Goal: Information Seeking & Learning: Learn about a topic

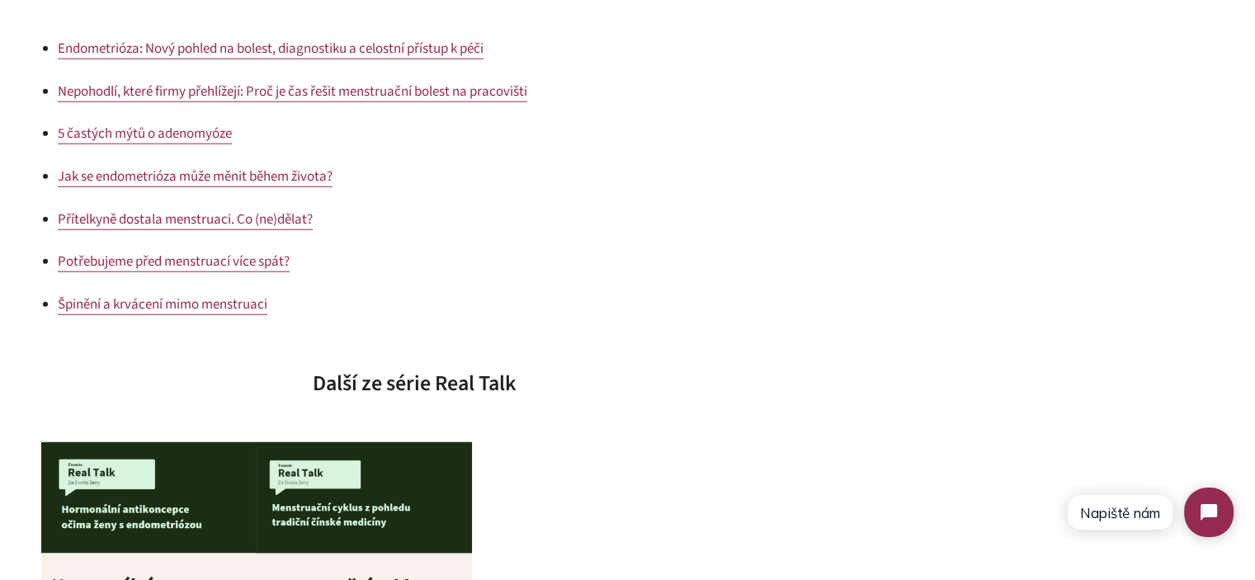
scroll to position [4580, 0]
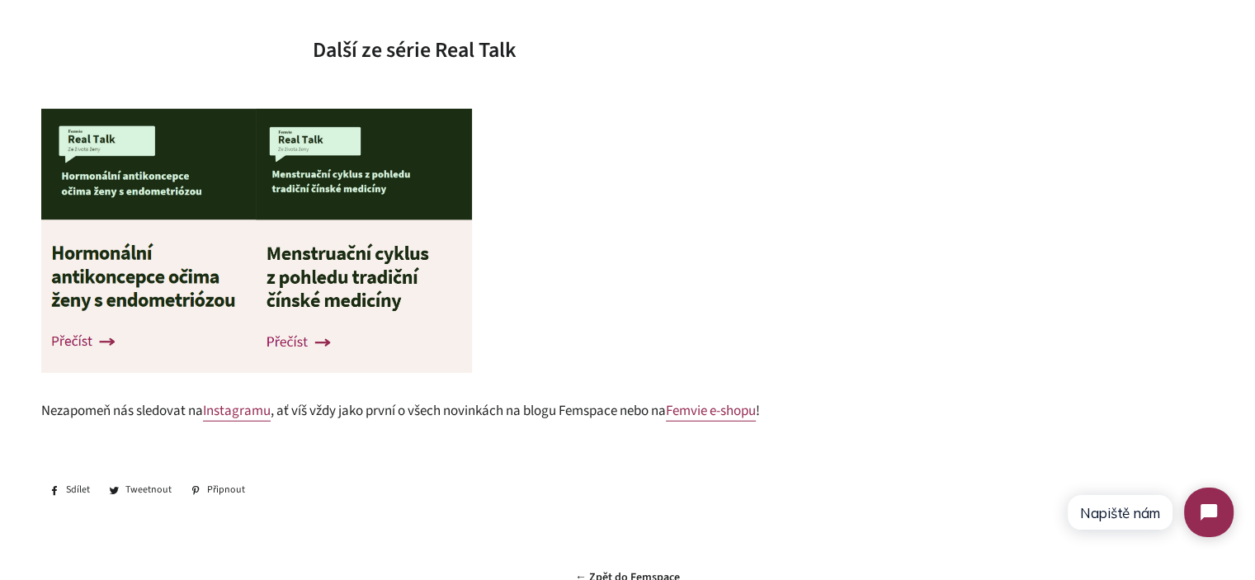
click at [360, 279] on img at bounding box center [364, 241] width 216 height 264
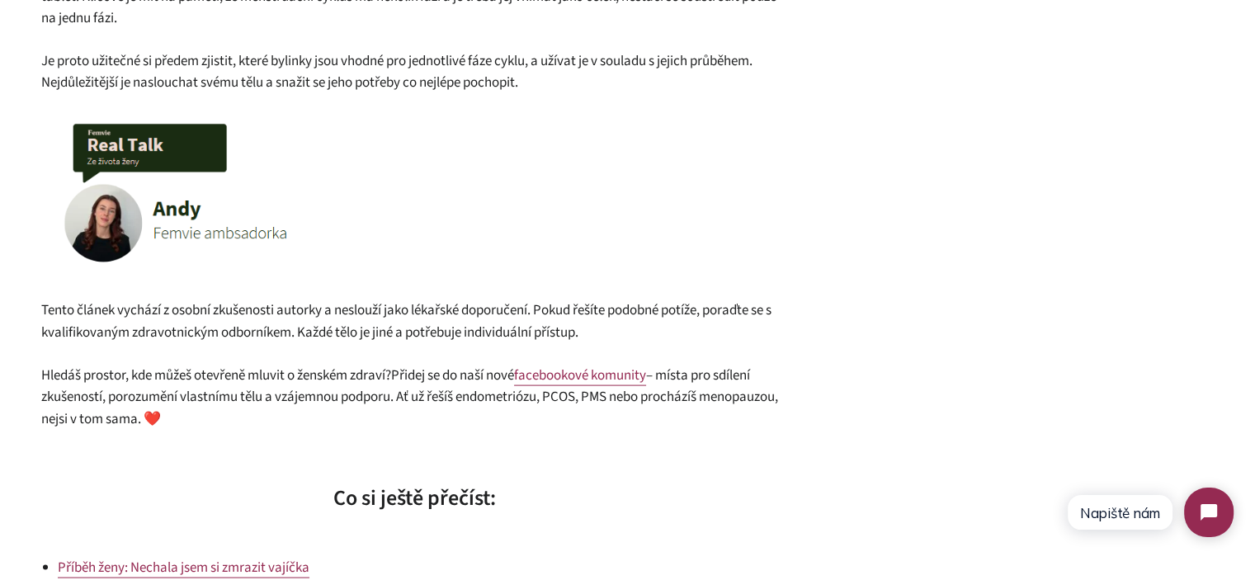
scroll to position [3304, 0]
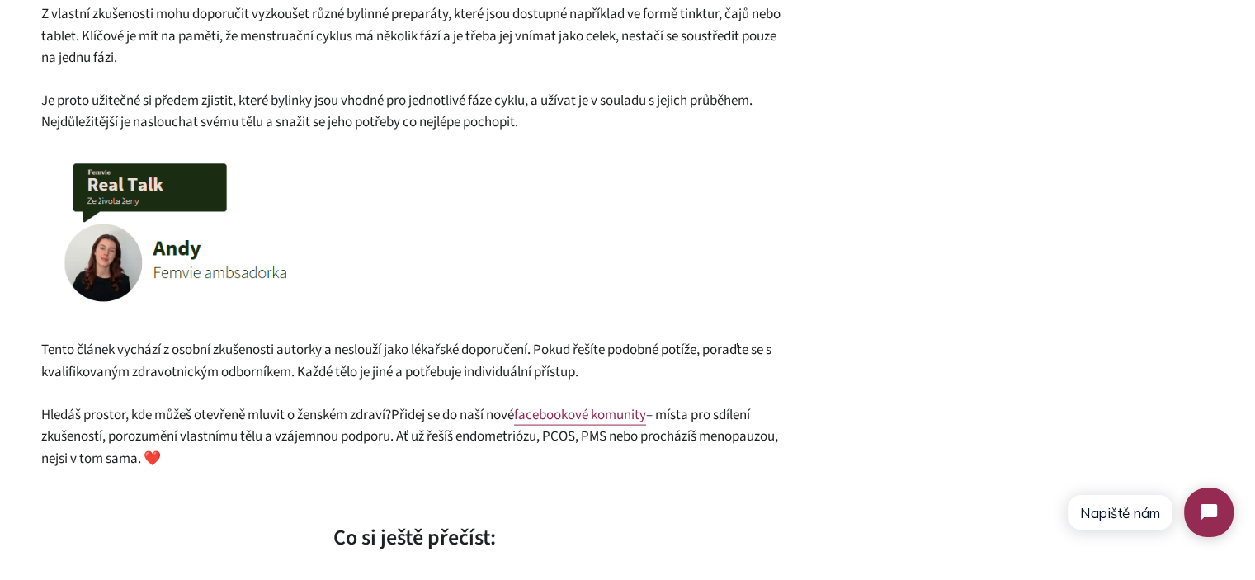
click at [393, 353] on span "Tento článek vychází z osobní zkušenosti autorky a neslouží jako lékařské dopor…" at bounding box center [406, 361] width 730 height 42
click at [393, 352] on span "Tento článek vychází z osobní zkušenosti autorky a neslouží jako lékařské dopor…" at bounding box center [406, 361] width 730 height 42
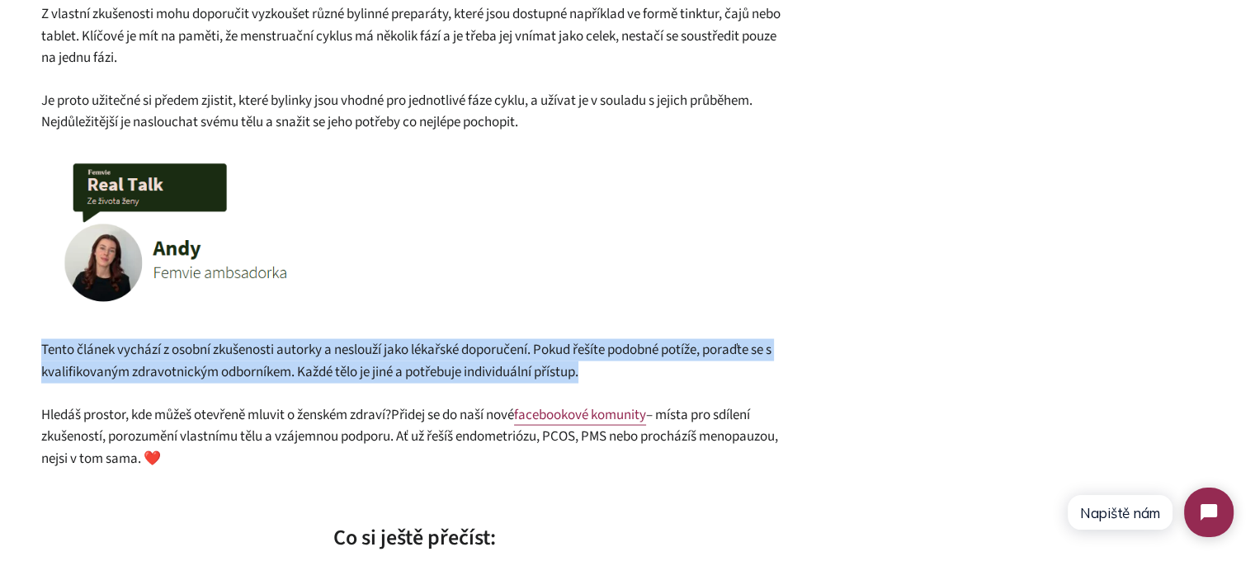
click at [393, 352] on span "Tento článek vychází z osobní zkušenosti autorky a neslouží jako lékařské dopor…" at bounding box center [406, 361] width 730 height 42
copy div "Tento článek vychází z osobní zkušenosti autorky a neslouží jako lékařské dopor…"
click at [479, 349] on span "Tento článek vychází z osobní zkušenosti autorky a neslouží jako lékařské dopor…" at bounding box center [406, 361] width 730 height 42
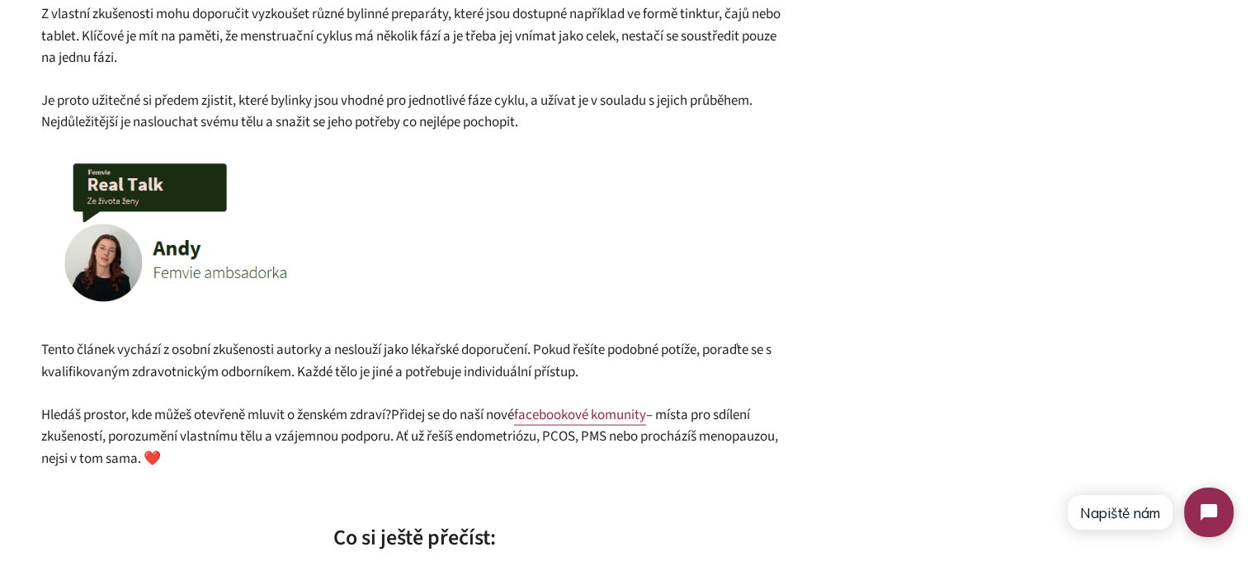
click at [236, 437] on span "– místa pro sdílení zkušeností, porozumění vlastnímu tělu a vzájemnou podporu. …" at bounding box center [409, 437] width 737 height 64
copy span "❤️"
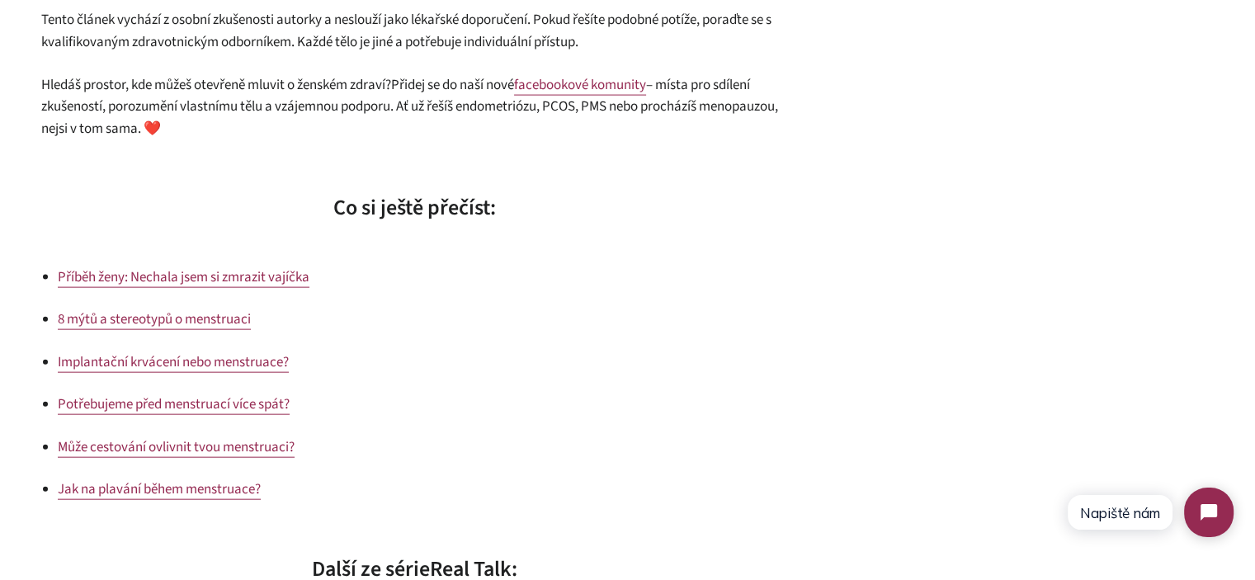
click at [503, 116] on p "Hledáš prostor, kde můžeš otevřeně mluvit o ženském zdraví? Přidej se do naší n…" at bounding box center [414, 107] width 746 height 66
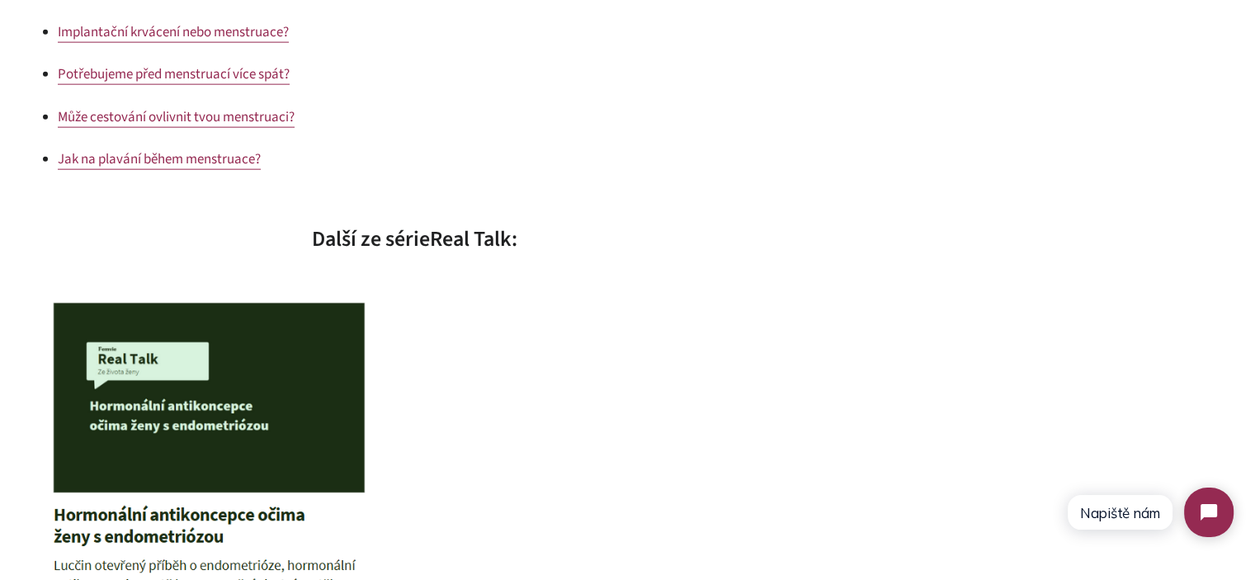
scroll to position [0, 0]
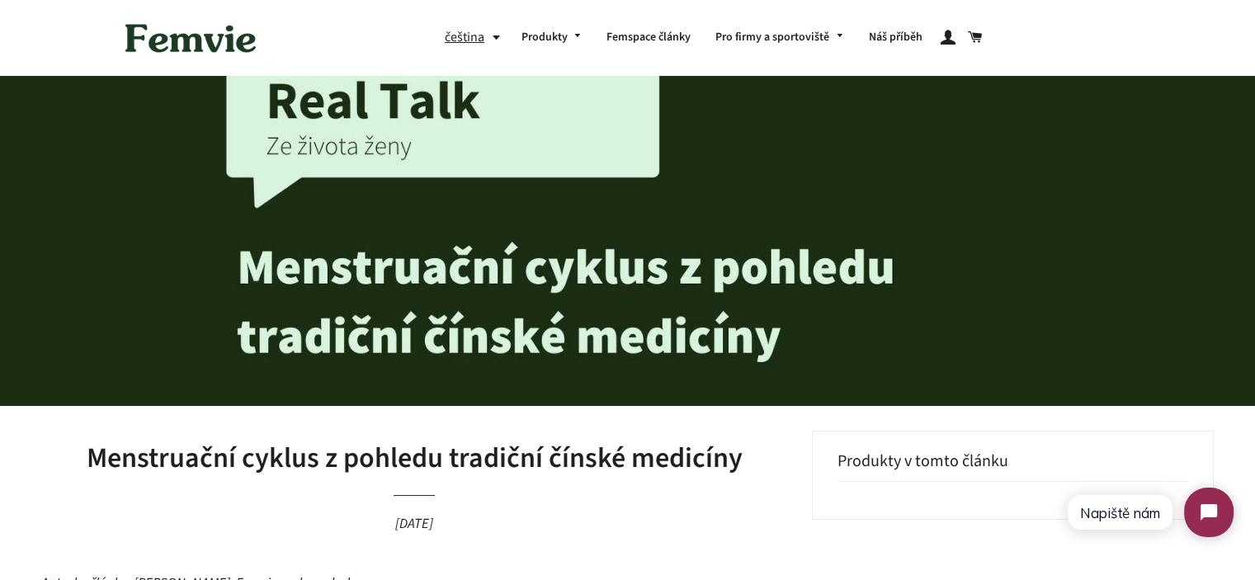
click at [404, 451] on h1 "Menstruační cyklus z pohledu tradiční čínské medicíny" at bounding box center [414, 459] width 746 height 40
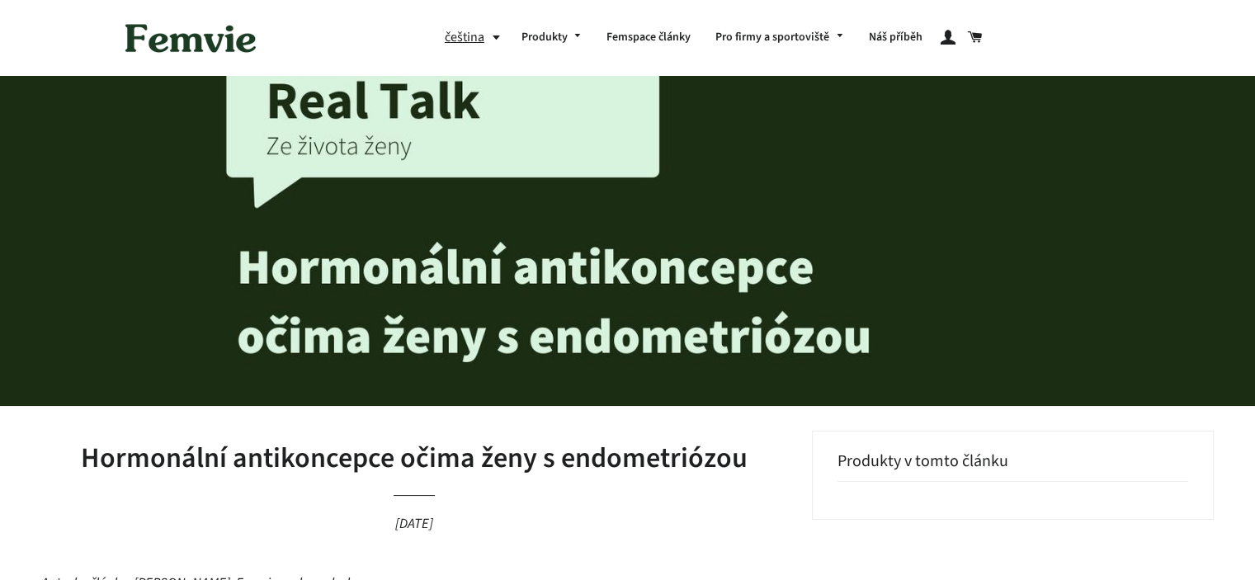
click at [522, 469] on h1 "Hormonální antikoncepce očima ženy s endometriózou" at bounding box center [414, 459] width 746 height 40
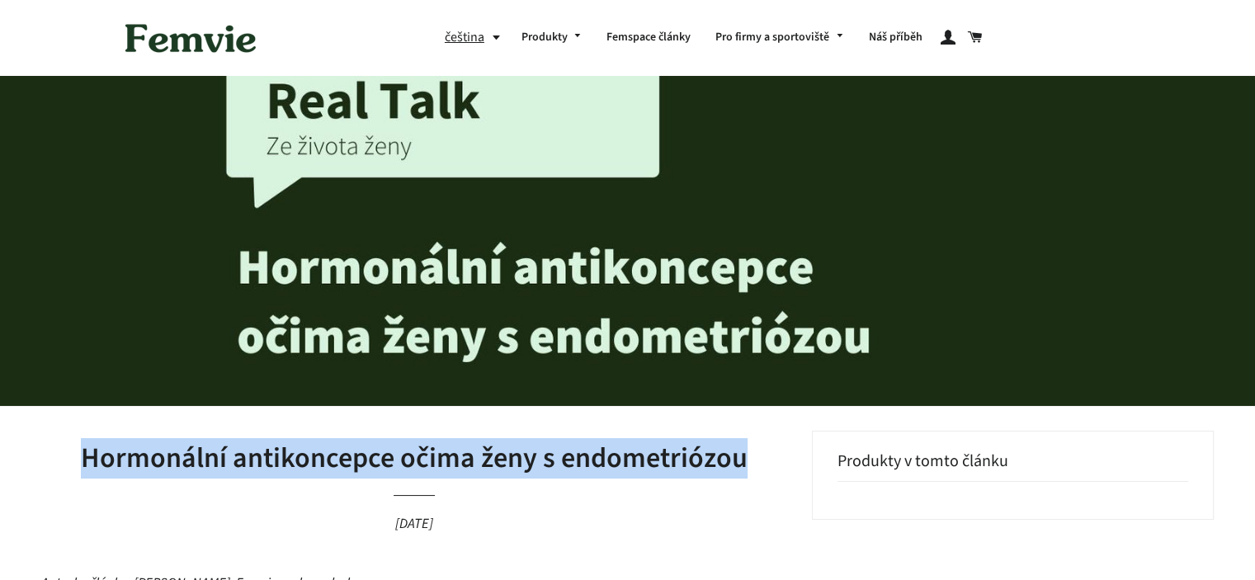
click at [522, 469] on h1 "Hormonální antikoncepce očima ženy s endometriózou" at bounding box center [414, 459] width 746 height 40
copy h1 "Hormonální antikoncepce očima ženy s endometriózou"
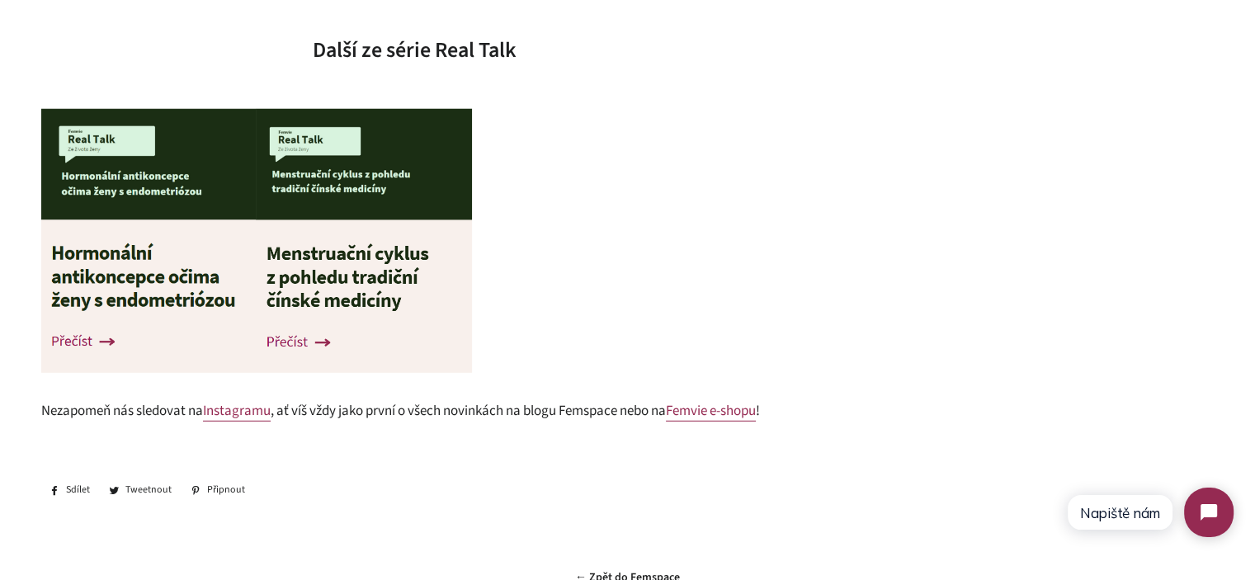
click at [574, 316] on p at bounding box center [414, 245] width 746 height 272
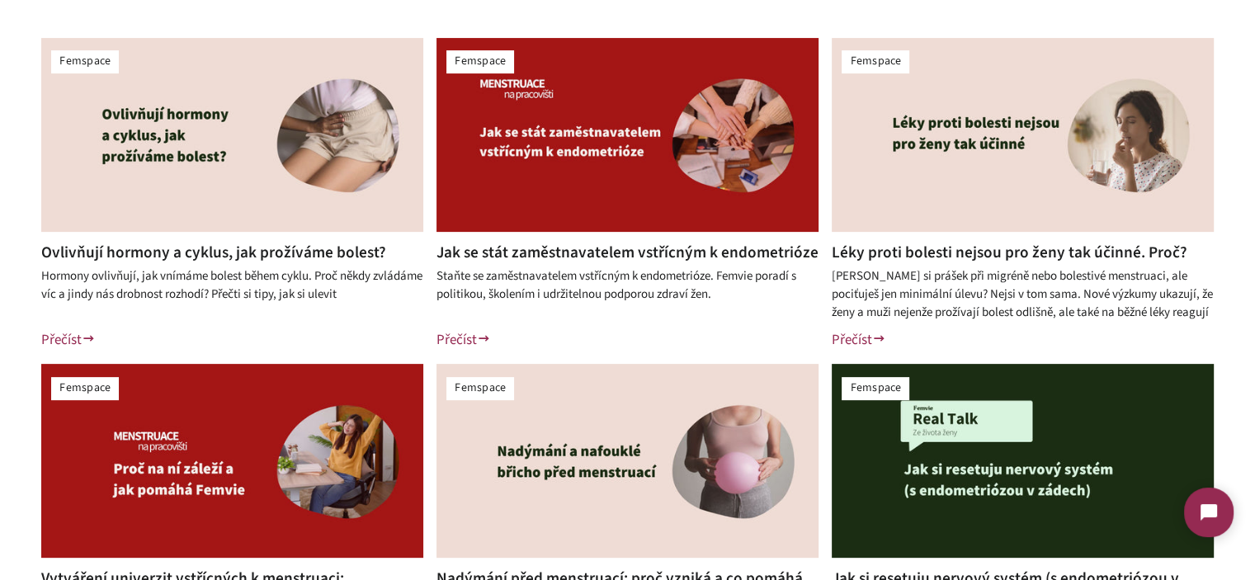
click at [0, 319] on div "Femspace Ovlivňují hormony a cyklus, jak prožíváme bolest? Hormony ovlivňují, j…" at bounding box center [627, 358] width 1255 height 722
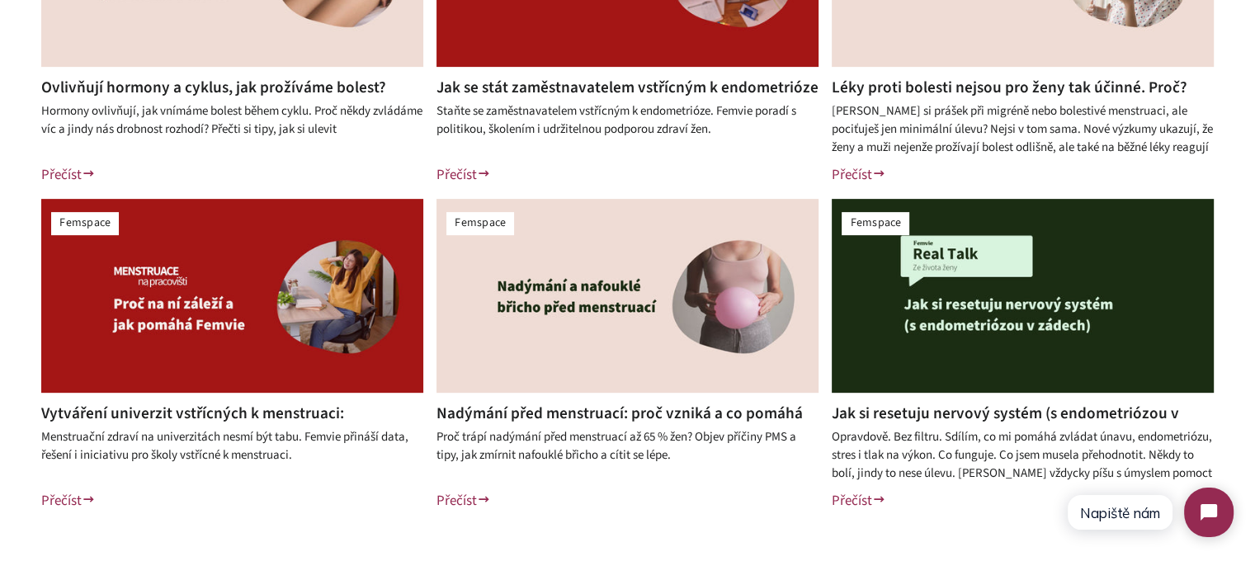
scroll to position [660, 0]
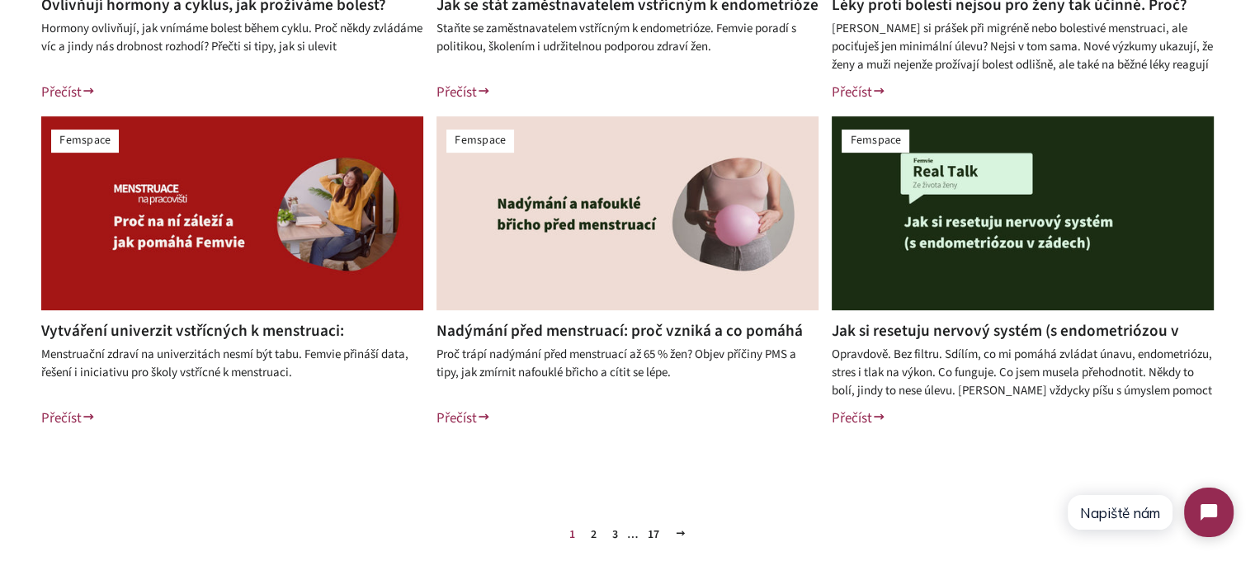
click at [591, 534] on link "2" at bounding box center [593, 534] width 19 height 25
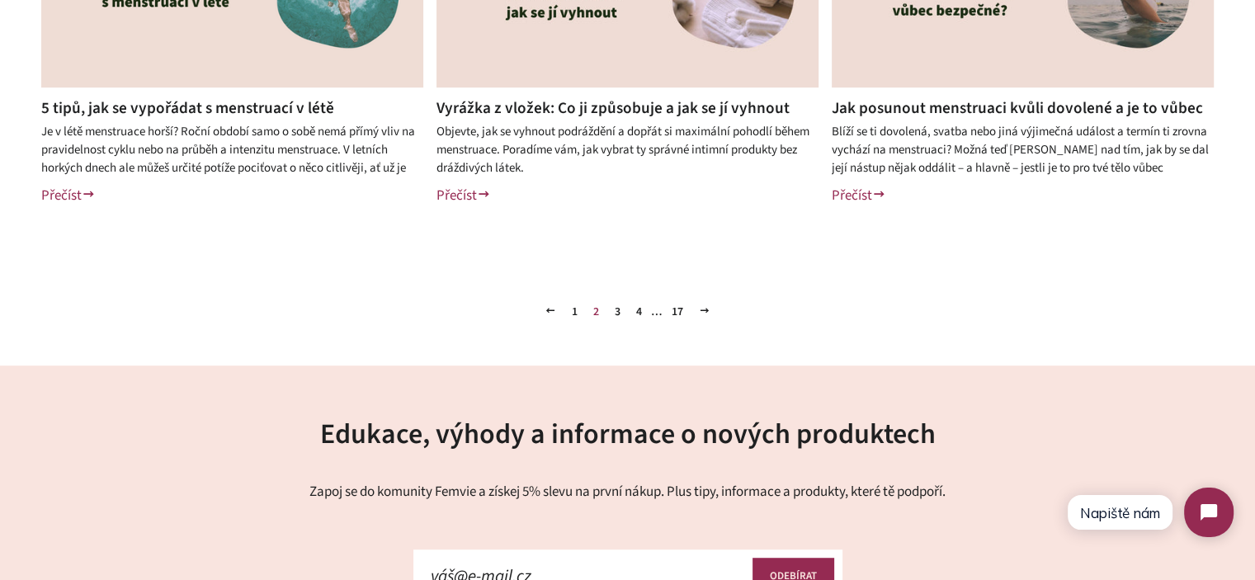
scroll to position [908, 0]
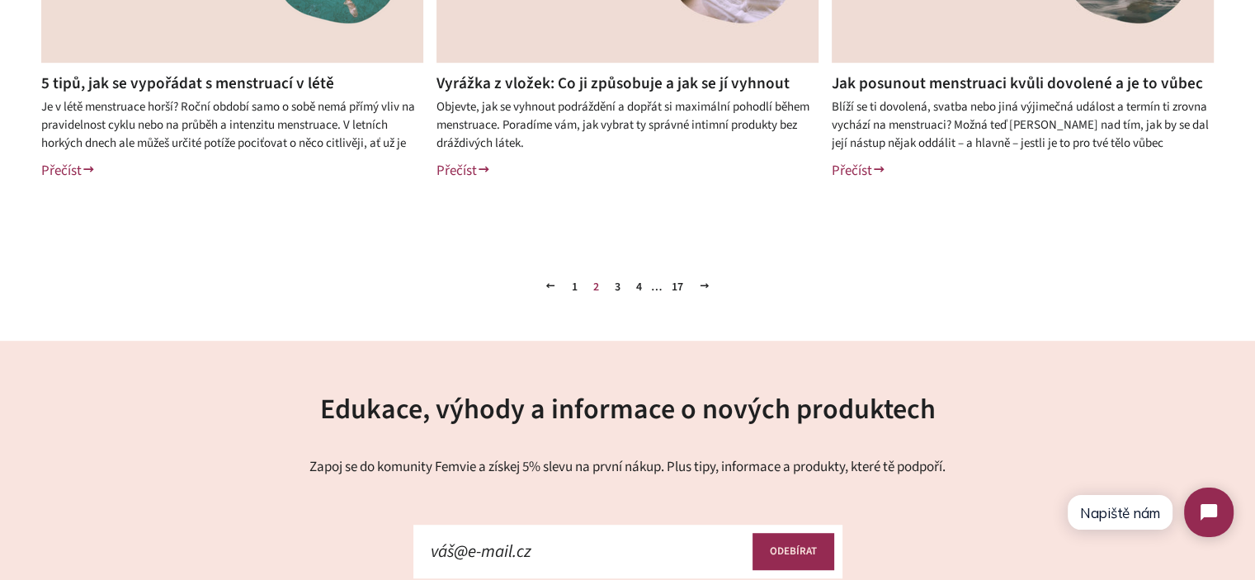
click at [616, 283] on link "3" at bounding box center [617, 287] width 19 height 25
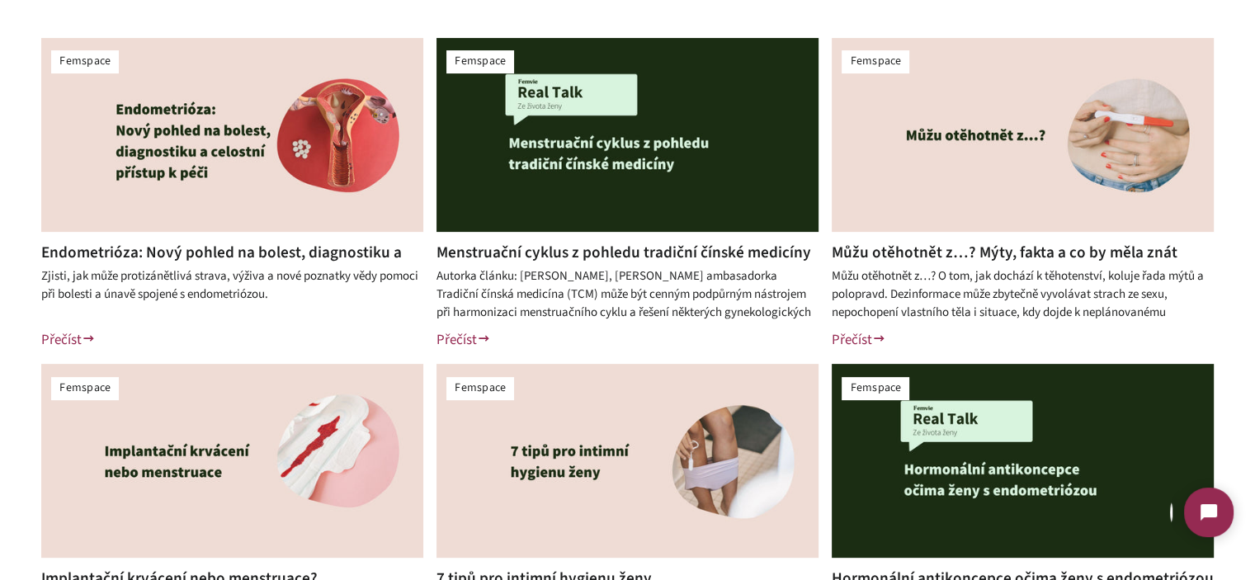
click at [0, 340] on div "Femspace Endometrióza: Nový pohled na bolest, diagnostiku a celostní přístup k …" at bounding box center [627, 358] width 1255 height 722
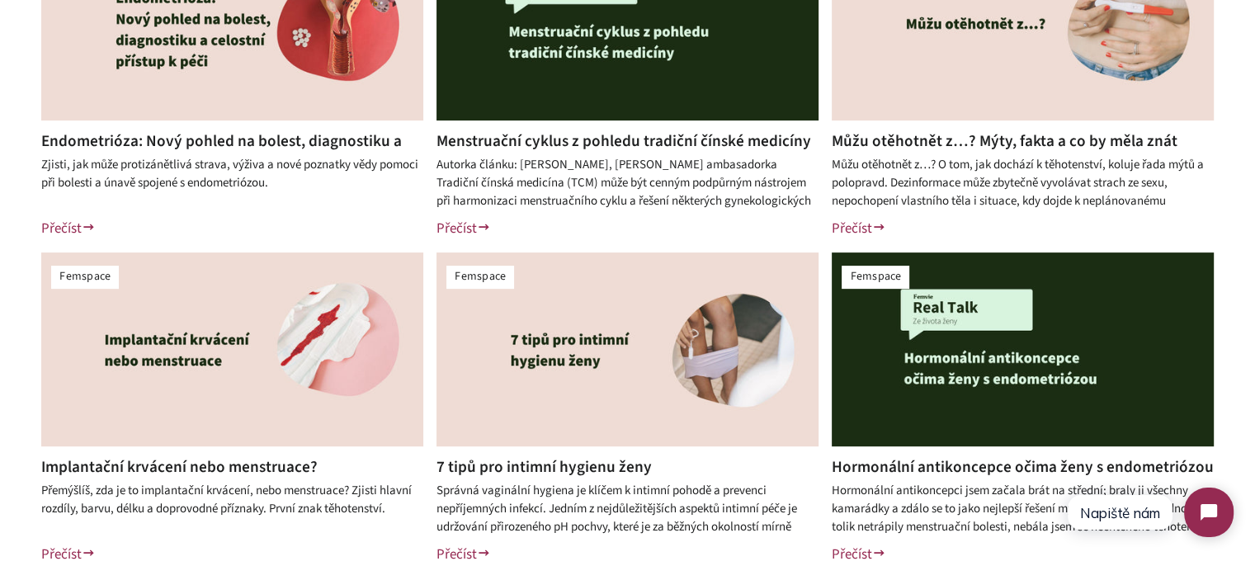
scroll to position [660, 0]
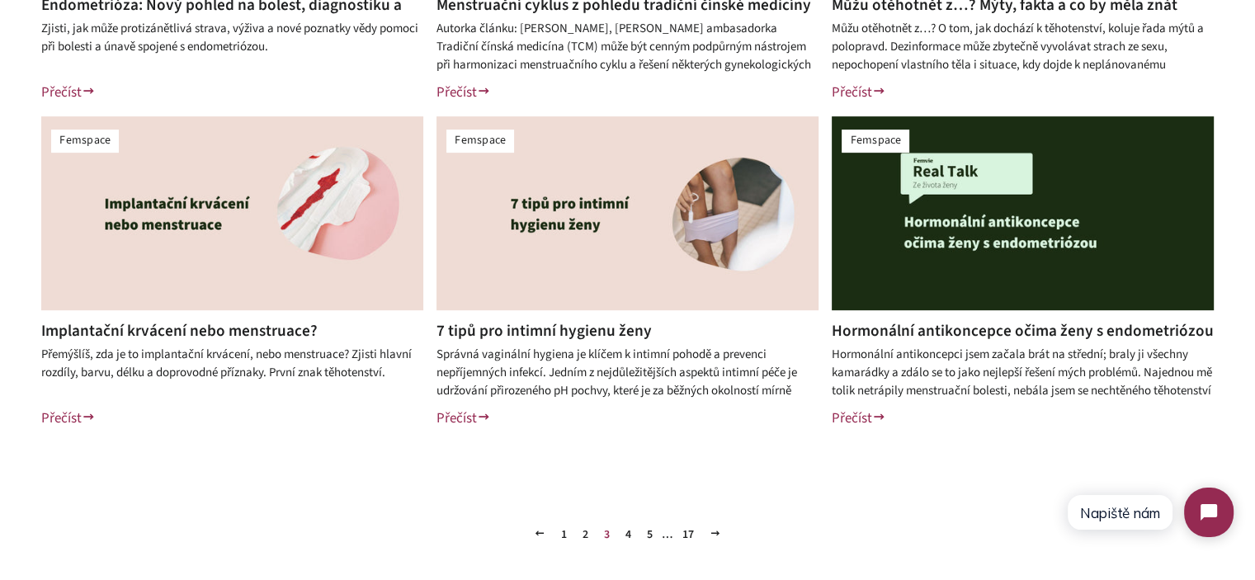
click at [632, 532] on link "4" at bounding box center [628, 534] width 19 height 25
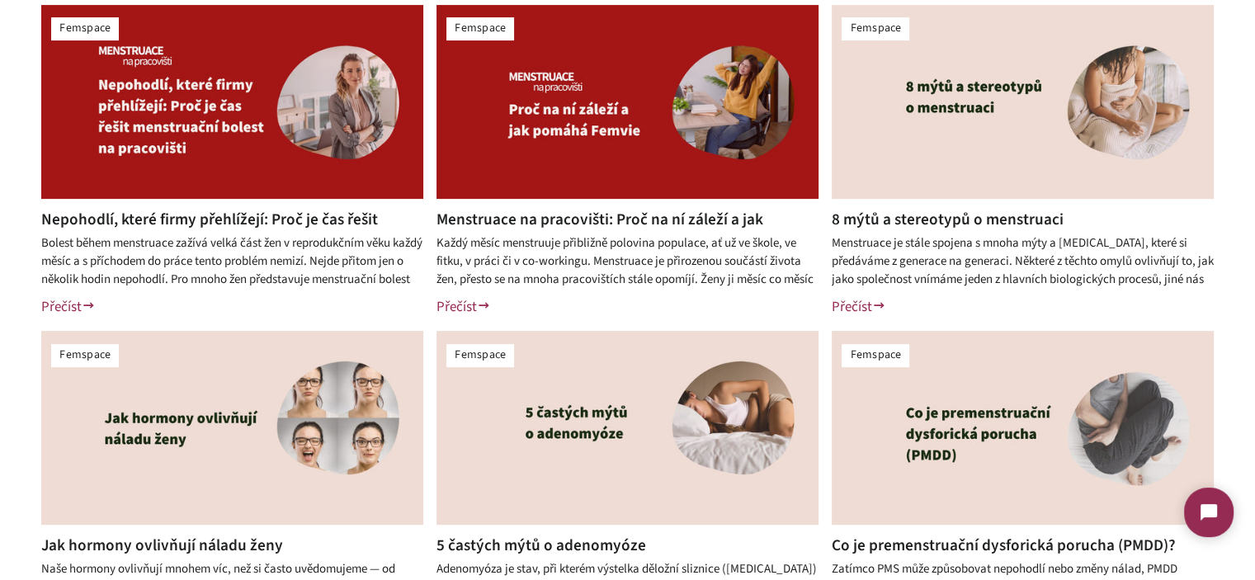
scroll to position [660, 0]
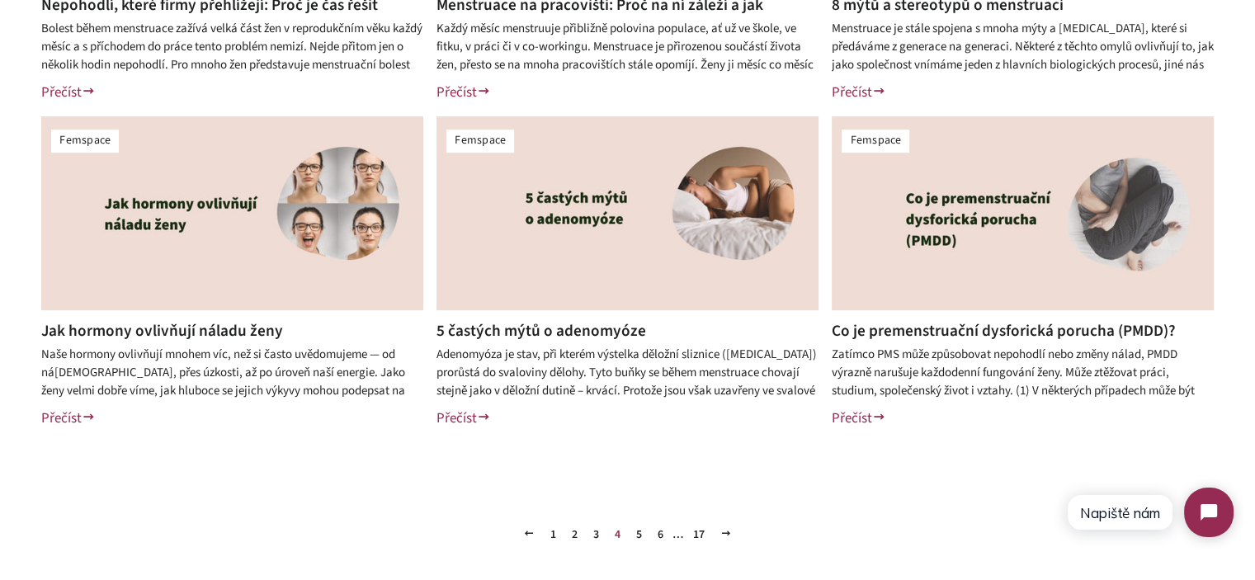
click at [0, 333] on div "Femspace Nepohodlí, které firmy přehlížejí: Proč je čas řešit menstruační boles…" at bounding box center [627, 110] width 1255 height 722
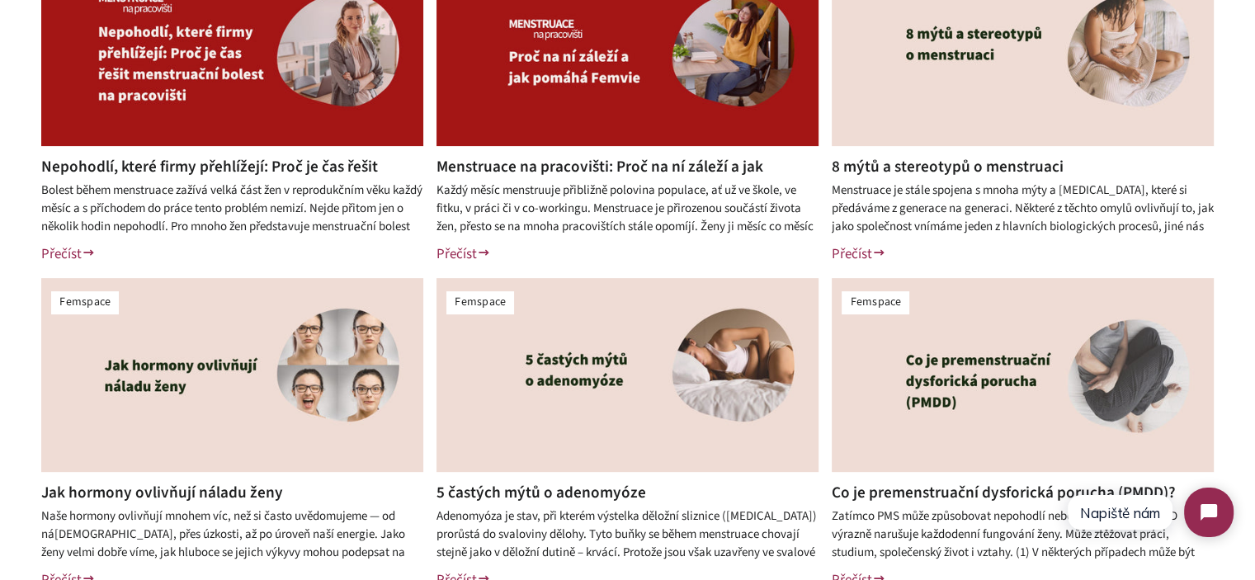
scroll to position [495, 0]
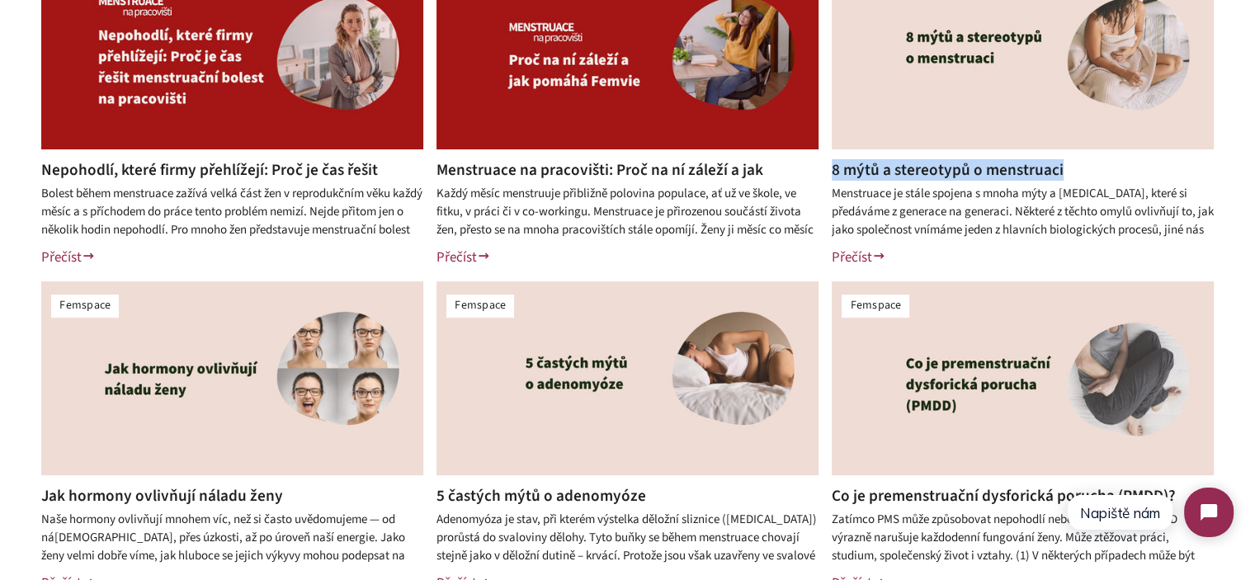
drag, startPoint x: 1096, startPoint y: 171, endPoint x: 834, endPoint y: 177, distance: 261.7
click at [834, 177] on h2 "8 mýtů a stereotypů o menstruaci" at bounding box center [1023, 169] width 382 height 21
copy link "8 mýtů a stereotypů o menstruaci"
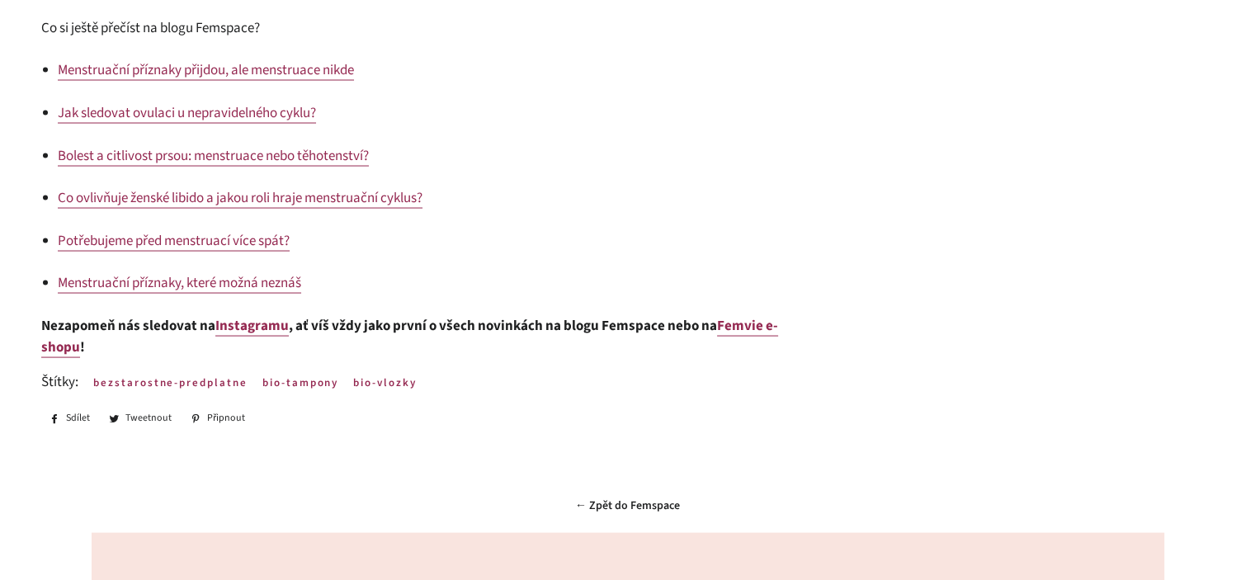
scroll to position [3175, 0]
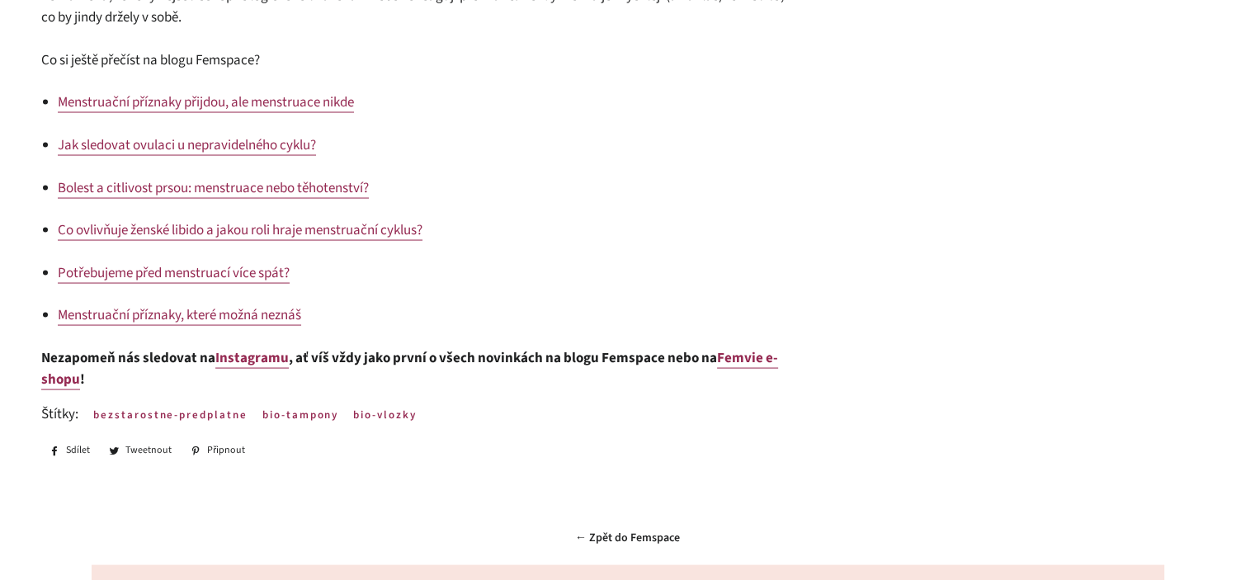
click at [185, 368] on span "Nezapomeň nás sledovat na" at bounding box center [128, 358] width 174 height 20
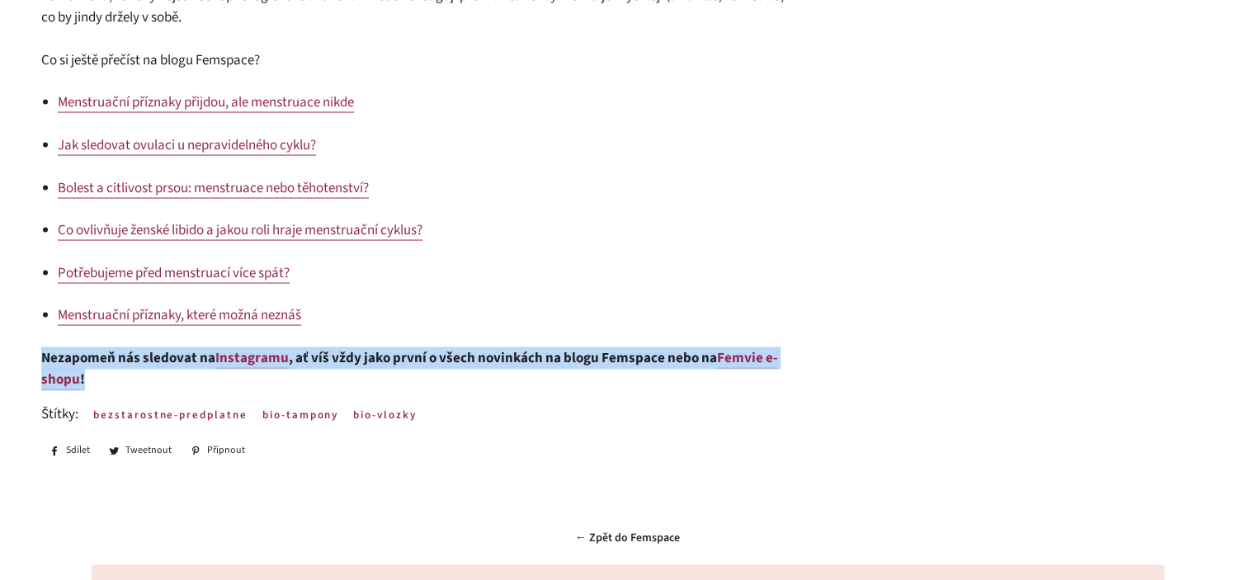
click at [185, 368] on span "Nezapomeň nás sledovat na" at bounding box center [128, 358] width 174 height 20
copy div "Nezapomeň nás sledovat na Instagramu , ať víš vždy jako první o všech novinkách…"
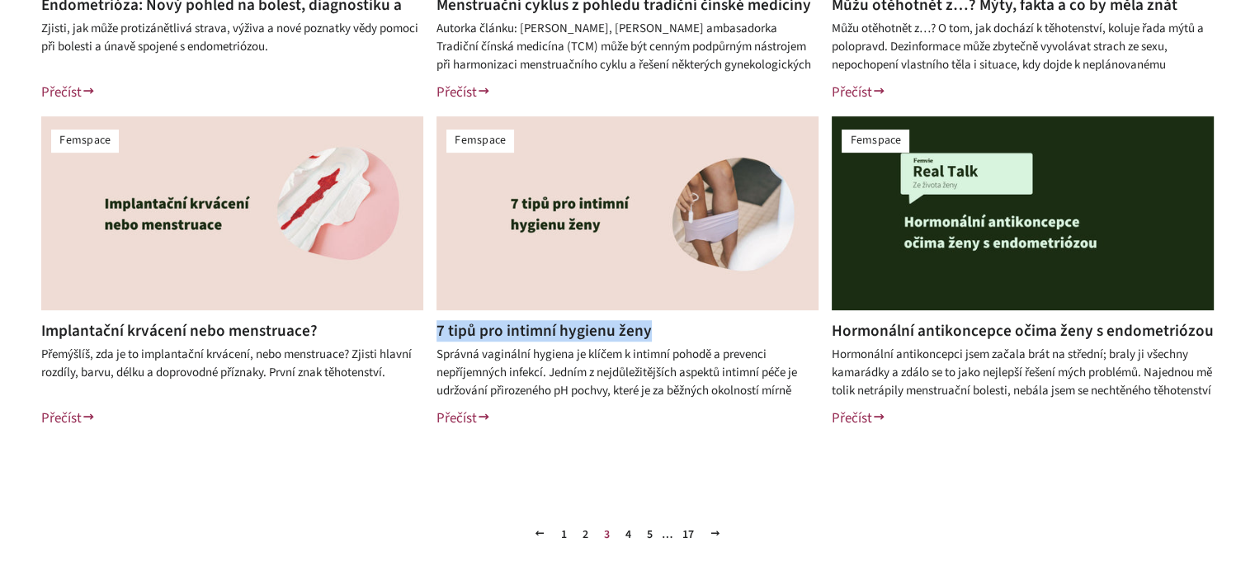
drag, startPoint x: 664, startPoint y: 333, endPoint x: 437, endPoint y: 339, distance: 227.9
click at [437, 339] on h2 "7 tipů pro intimní hygienu ženy" at bounding box center [628, 330] width 382 height 21
copy link "7 tipů pro intimní hygienu ženy"
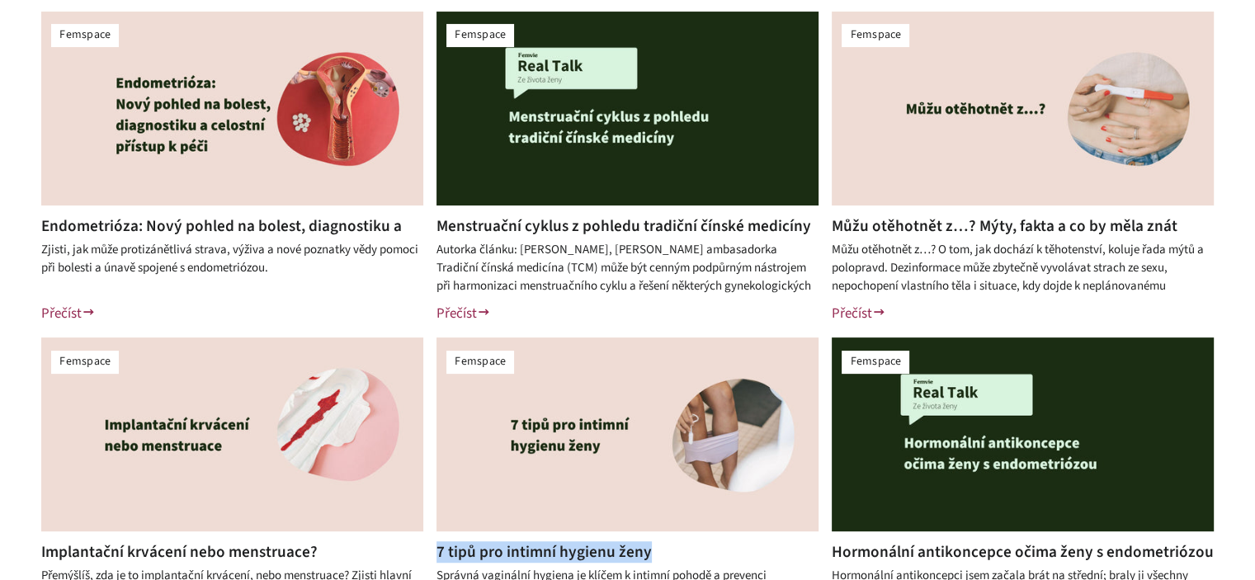
scroll to position [413, 0]
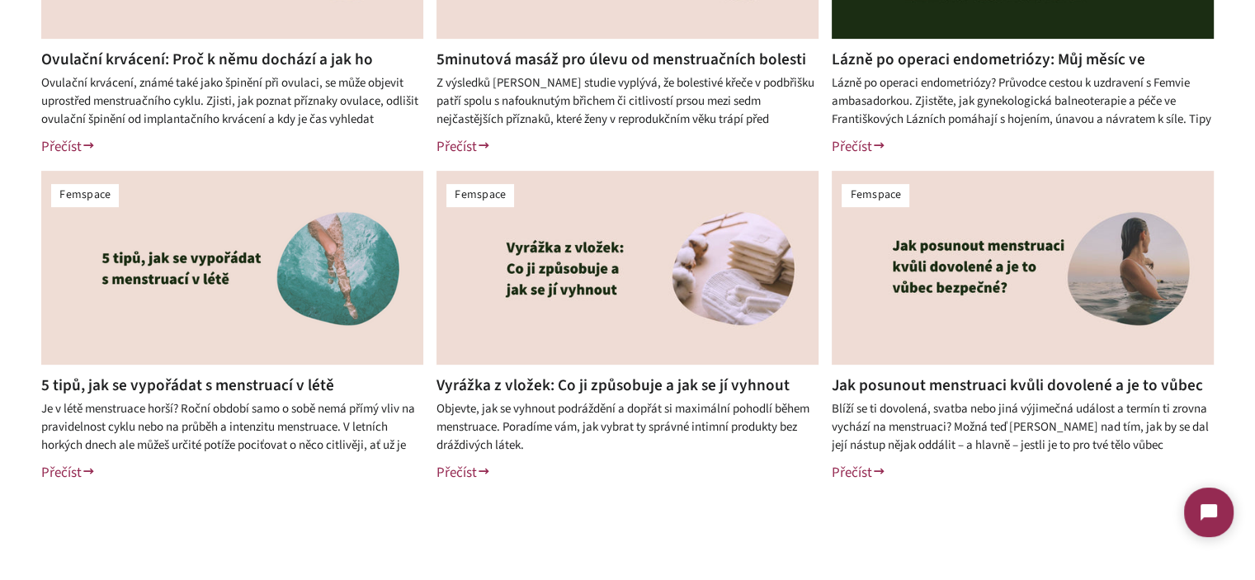
scroll to position [578, 0]
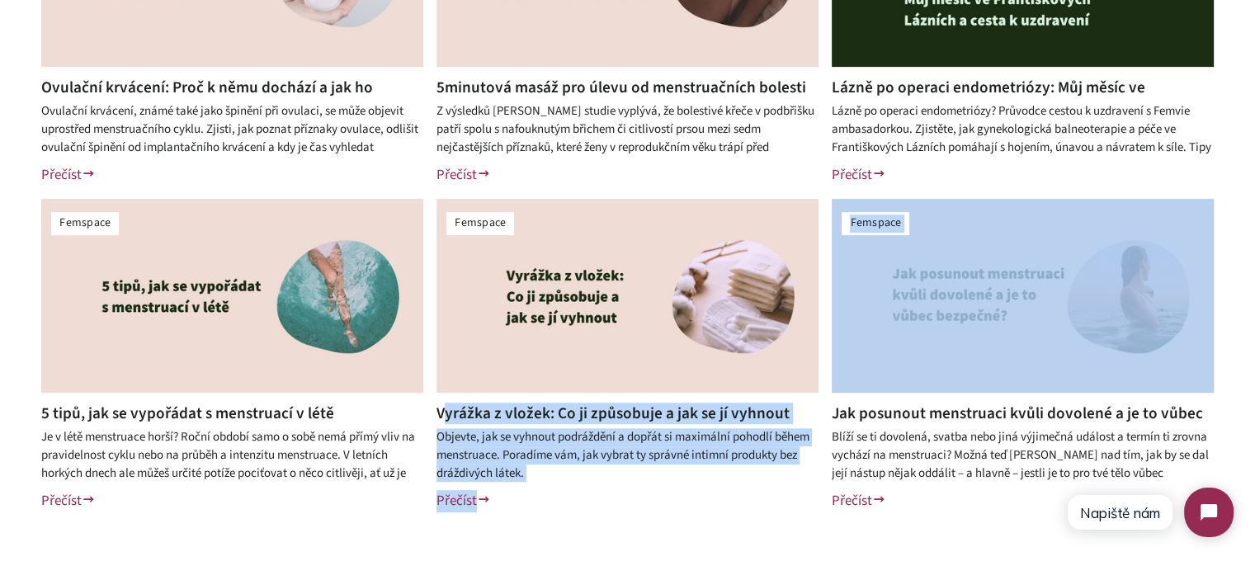
drag, startPoint x: 807, startPoint y: 409, endPoint x: 442, endPoint y: 415, distance: 364.8
click at [442, 415] on div "Femspace Ovulační krvácení: Proč k němu dochází a jak ho poznat? Ovulační krvác…" at bounding box center [627, 193] width 1255 height 722
click at [621, 548] on div "Femspace Ovulační krvácení: Proč k němu dochází a jak ho poznat? Ovulační krvác…" at bounding box center [627, 193] width 1255 height 722
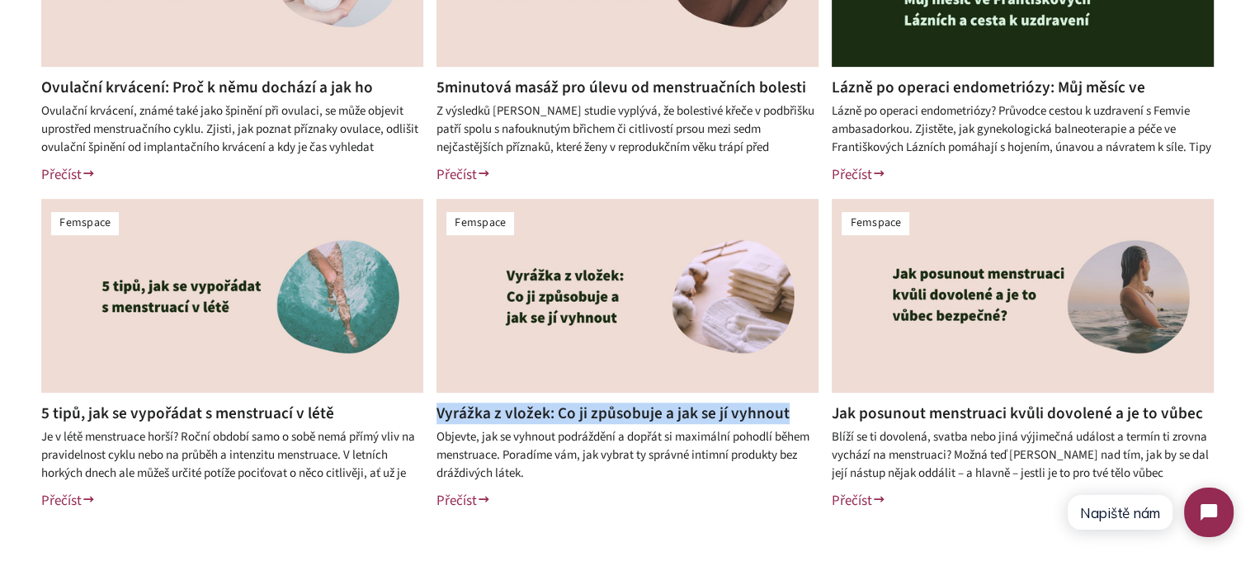
drag, startPoint x: 433, startPoint y: 412, endPoint x: 789, endPoint y: 412, distance: 355.7
click at [789, 412] on div "Vyrážka z vložek: Co ji způsobuje a jak se jí vyhnout Objevte, jak se vyhnout p…" at bounding box center [615, 464] width 407 height 122
copy link "Vyrážka z vložek: Co ji způsobuje a jak se jí vyhnout"
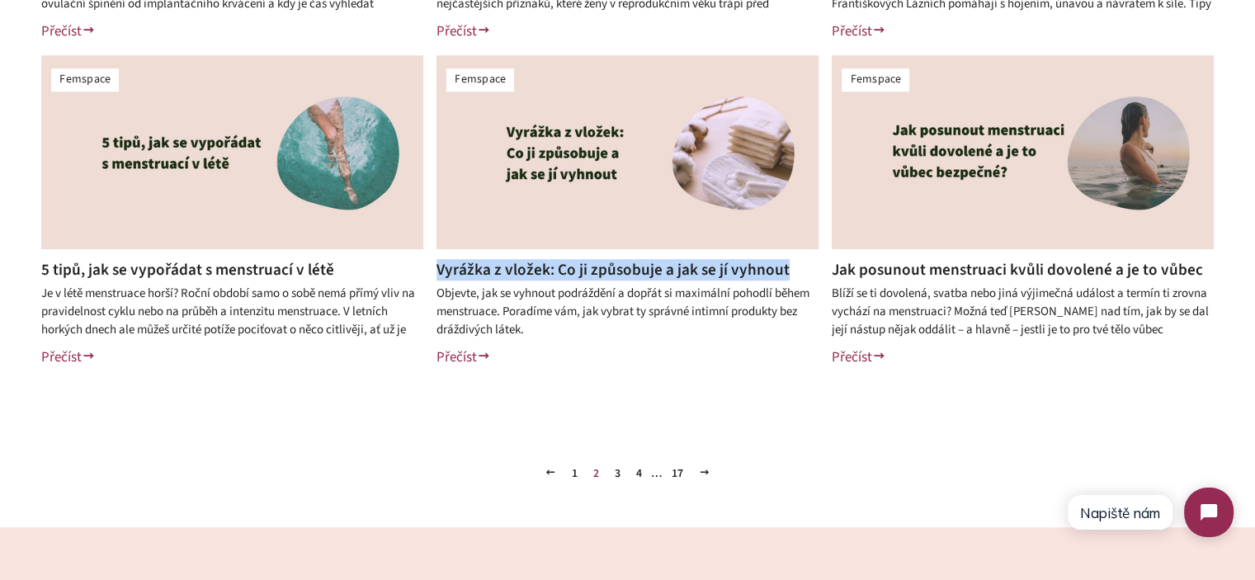
scroll to position [825, 0]
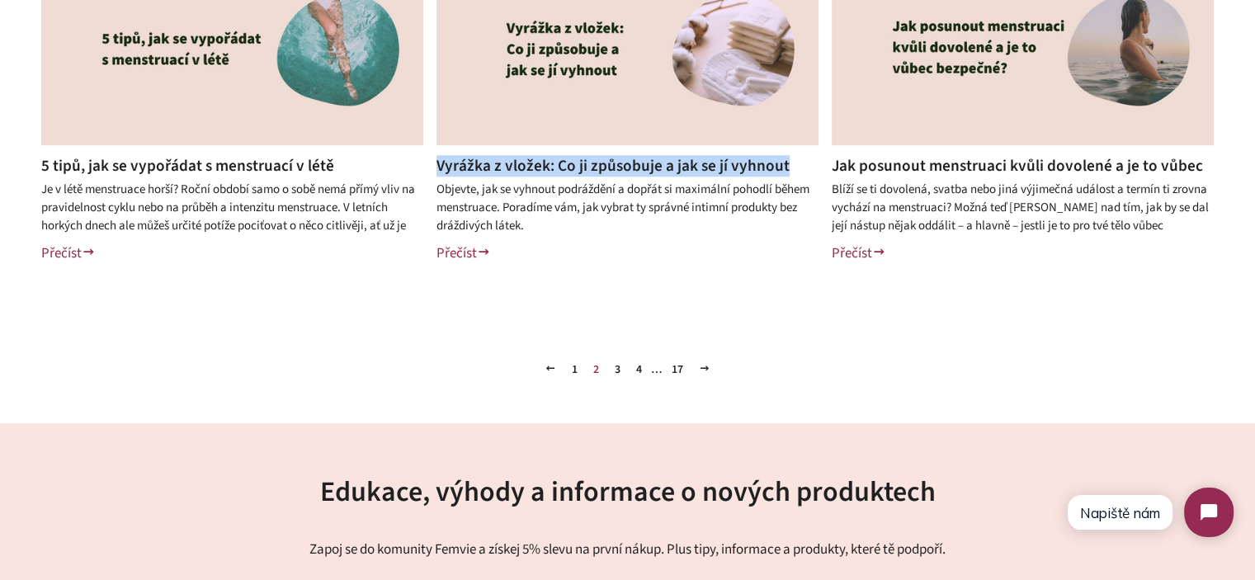
click at [615, 370] on link "3" at bounding box center [617, 369] width 19 height 25
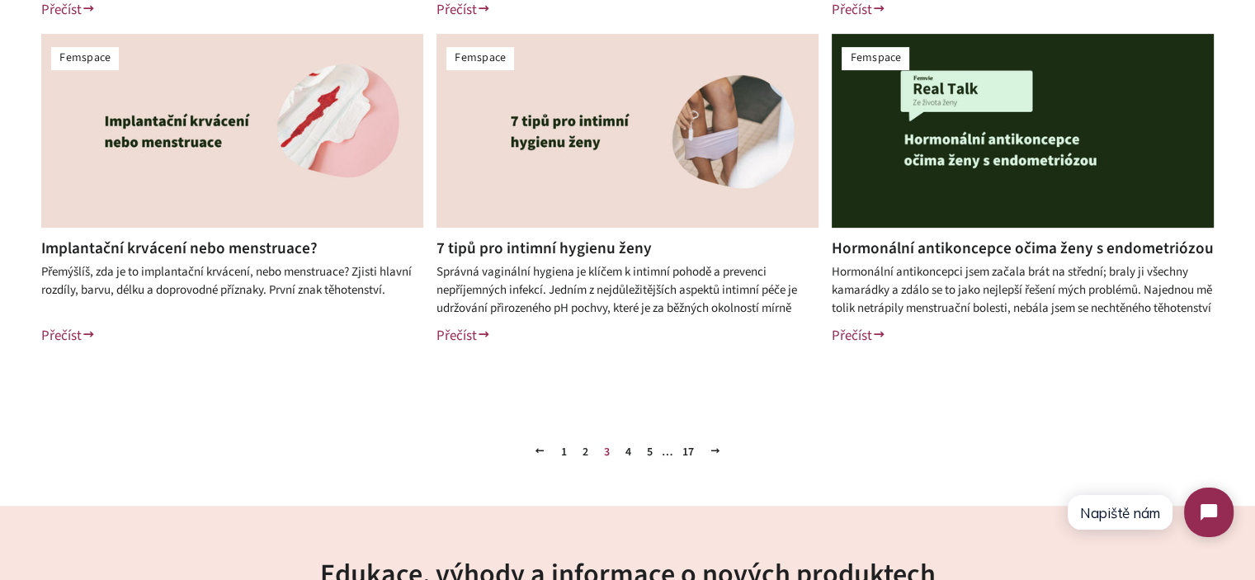
click at [630, 447] on link "4" at bounding box center [628, 452] width 19 height 25
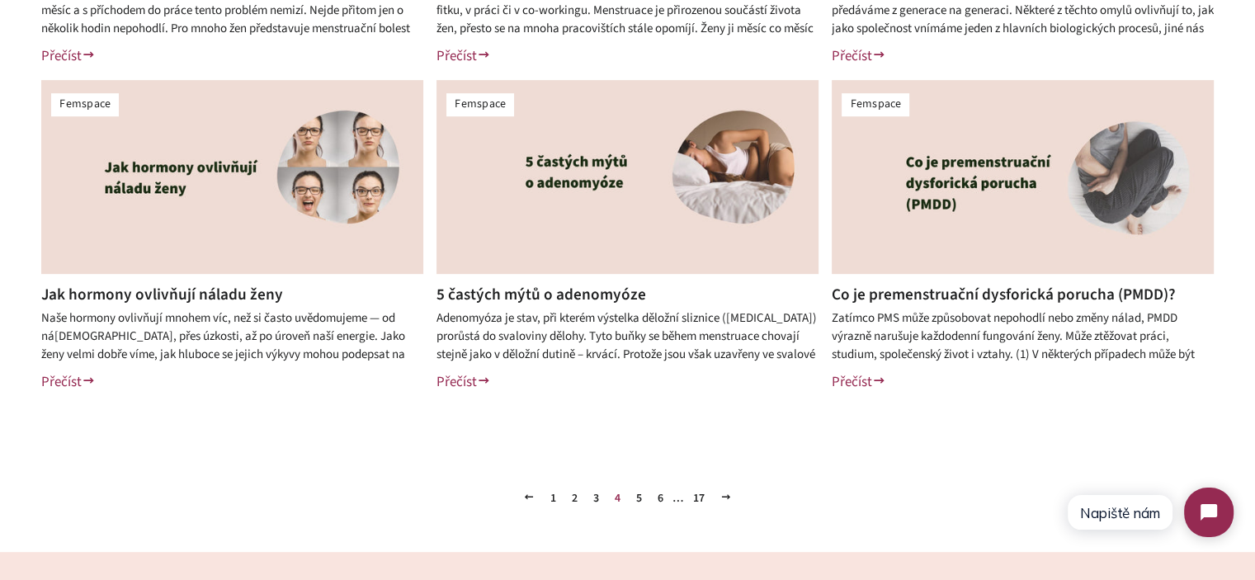
scroll to position [743, 0]
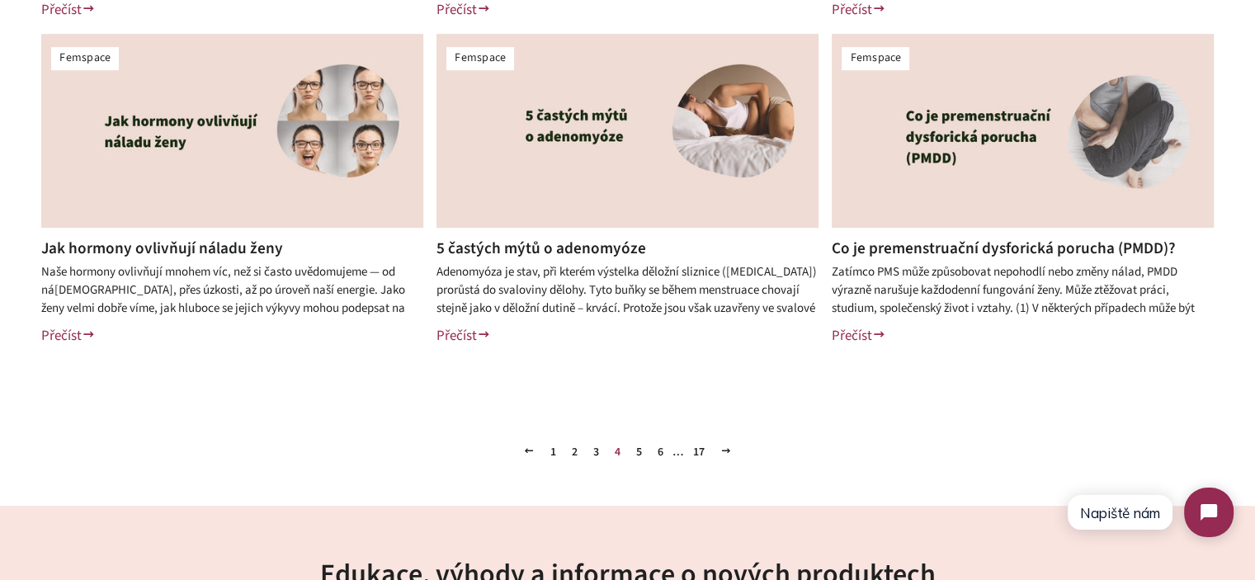
click at [640, 450] on link "5" at bounding box center [639, 452] width 19 height 25
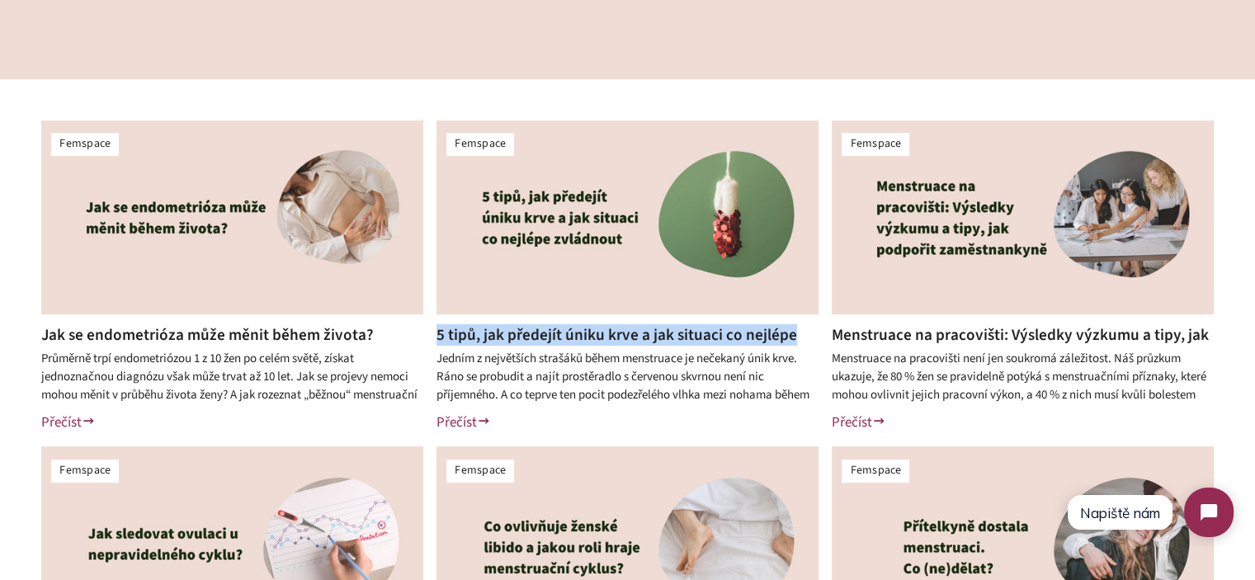
drag, startPoint x: 422, startPoint y: 335, endPoint x: 792, endPoint y: 342, distance: 370.6
click at [792, 342] on div "5 tipů, jak předejít úniku krve a jak situaci co nejlépe zvládnout Jedním z nej…" at bounding box center [615, 385] width 407 height 122
copy link "5 tipů, jak předejít úniku krve a jak situaci co nejlépe"
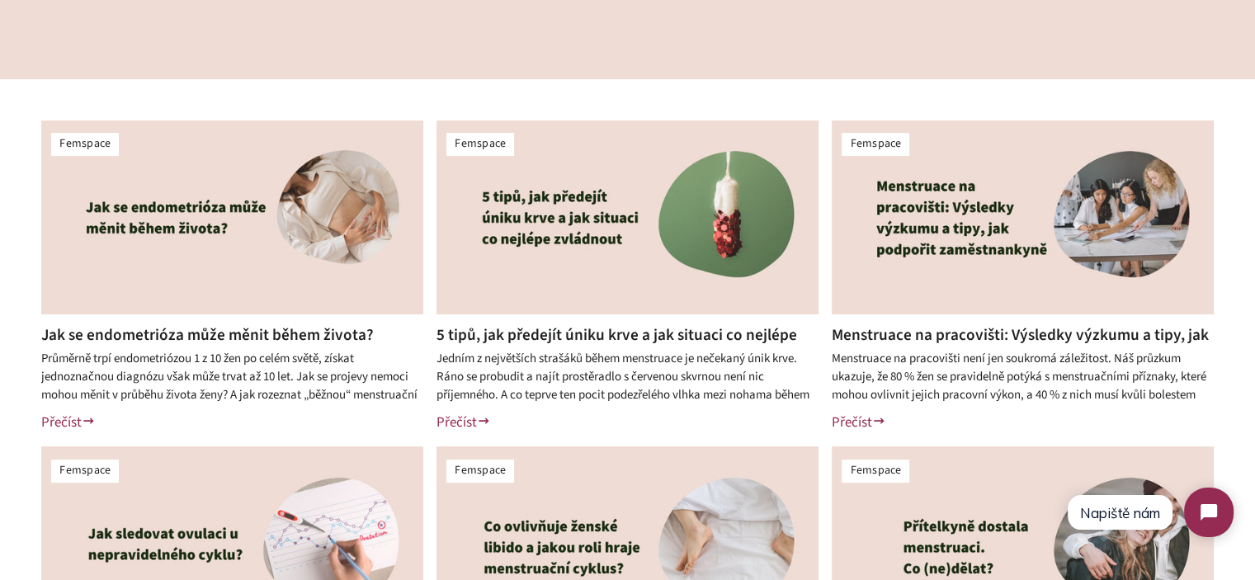
click at [0, 328] on div "Femspace Jak se endometrióza může měnit během života? Průměrně trpí endometrióz…" at bounding box center [627, 440] width 1255 height 722
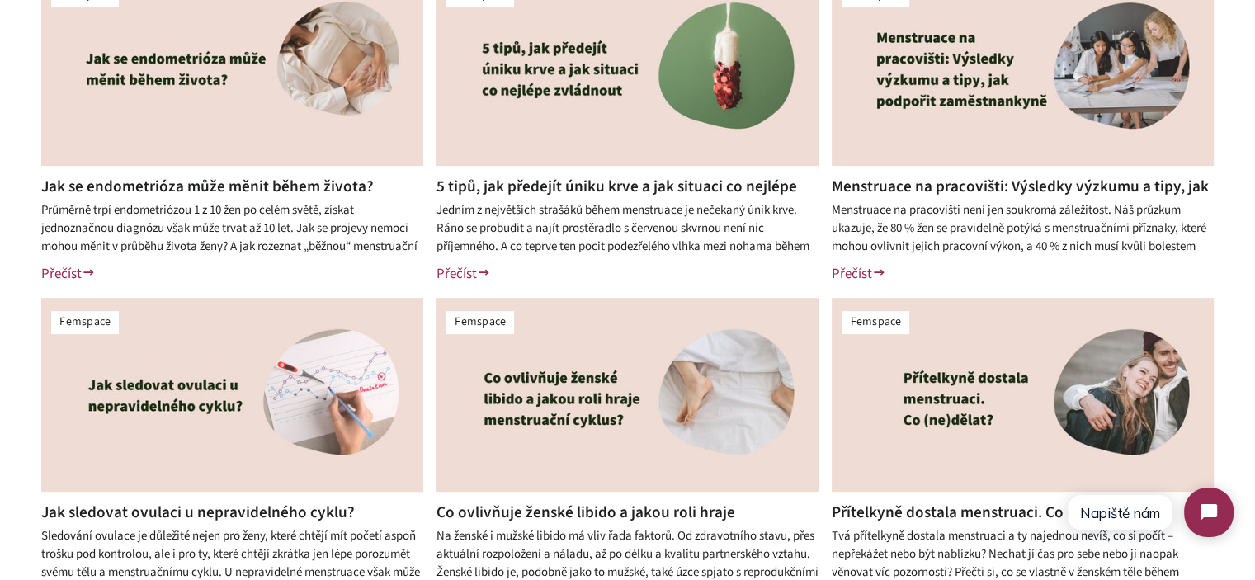
scroll to position [660, 0]
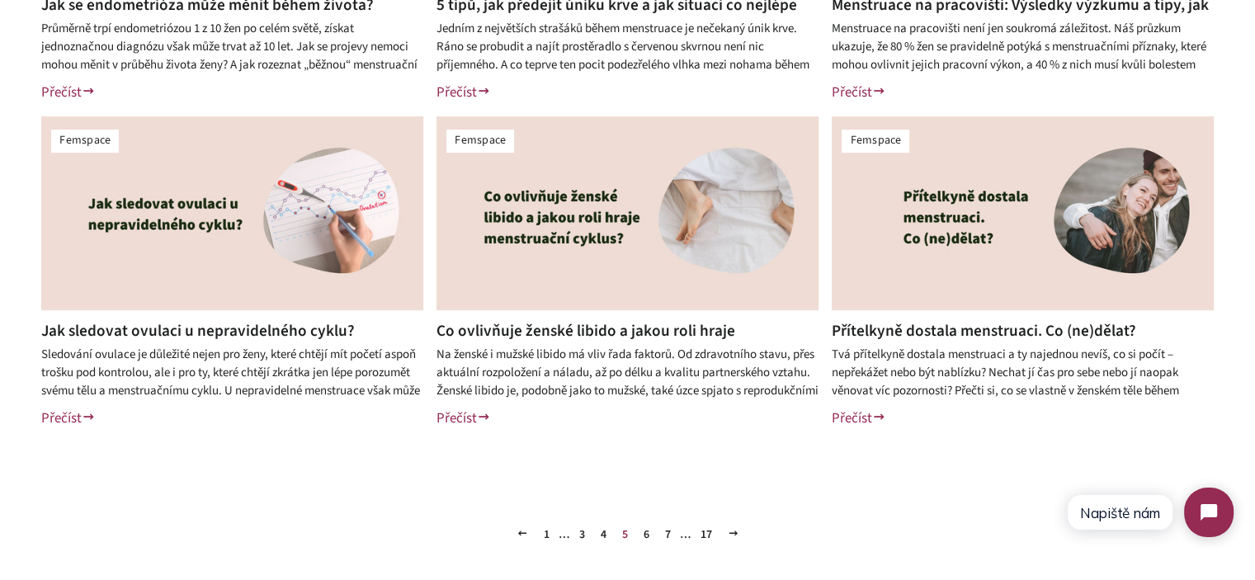
click at [649, 537] on link "6" at bounding box center [646, 534] width 19 height 25
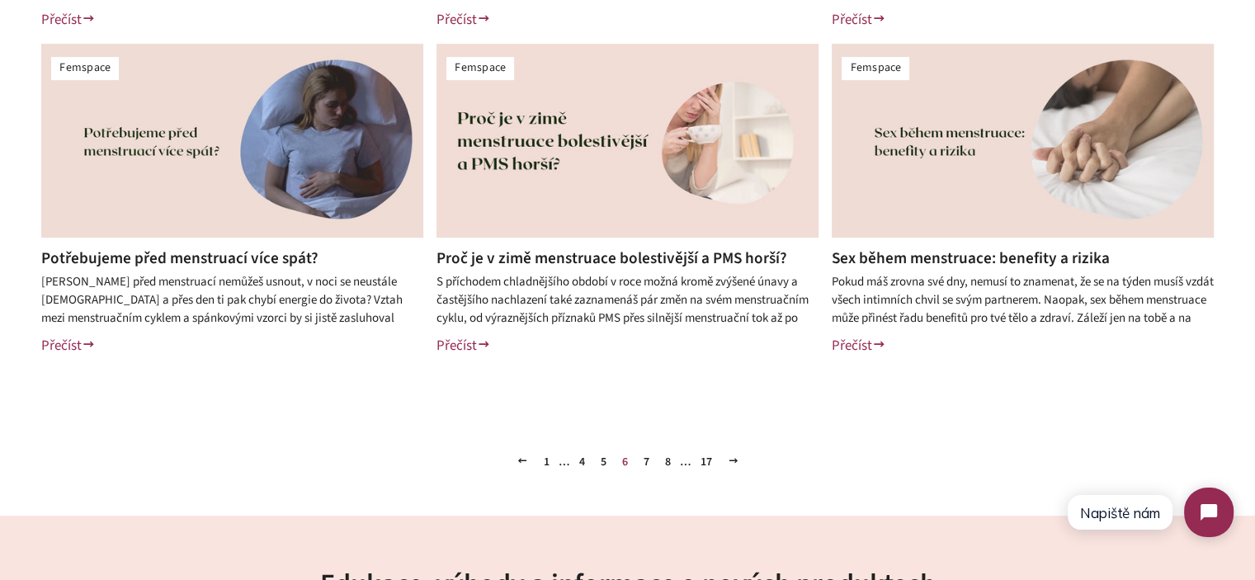
scroll to position [743, 0]
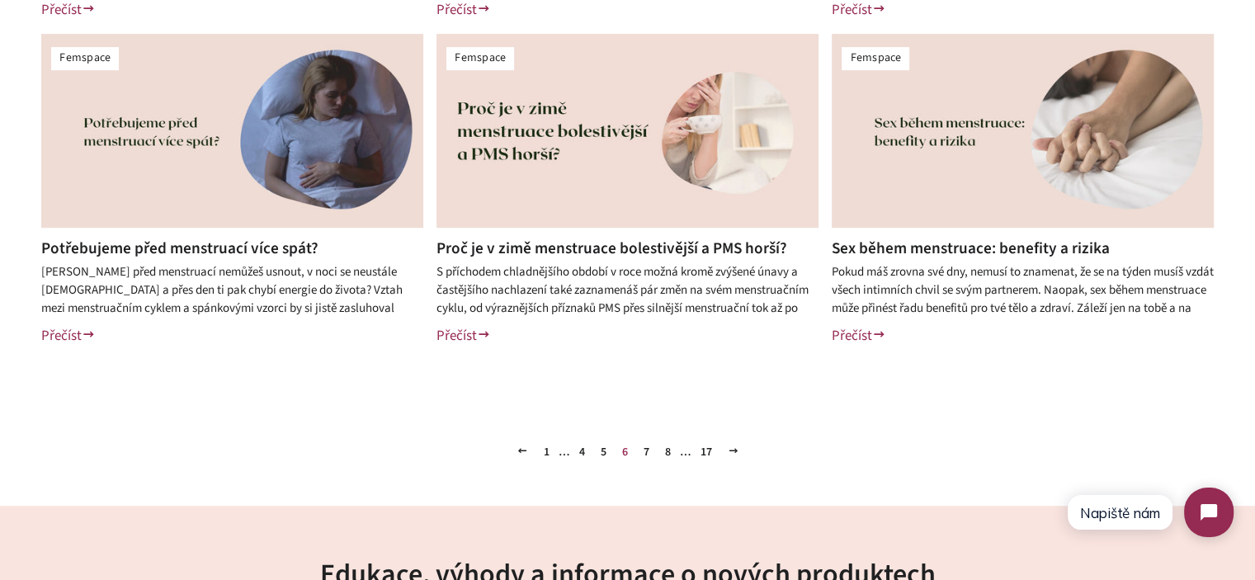
click at [647, 451] on link "7" at bounding box center [646, 452] width 19 height 25
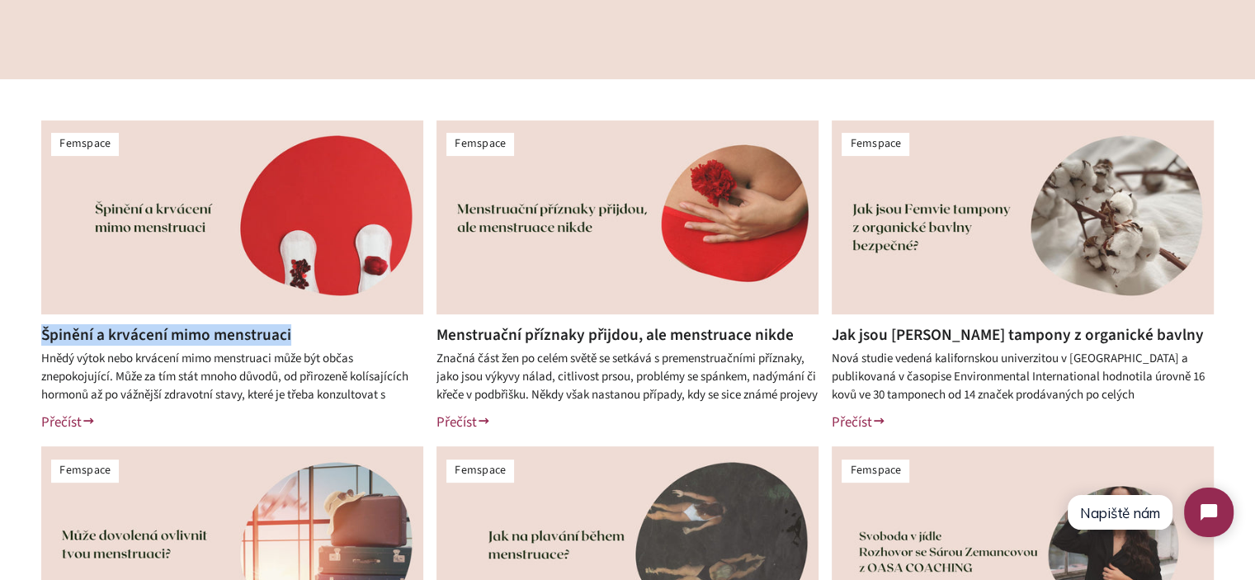
drag, startPoint x: 357, startPoint y: 339, endPoint x: 44, endPoint y: 334, distance: 312.8
click at [44, 334] on h2 "Špinění a krvácení mimo menstruaci" at bounding box center [232, 334] width 382 height 21
copy link "Špinění a krvácení mimo menstruaci"
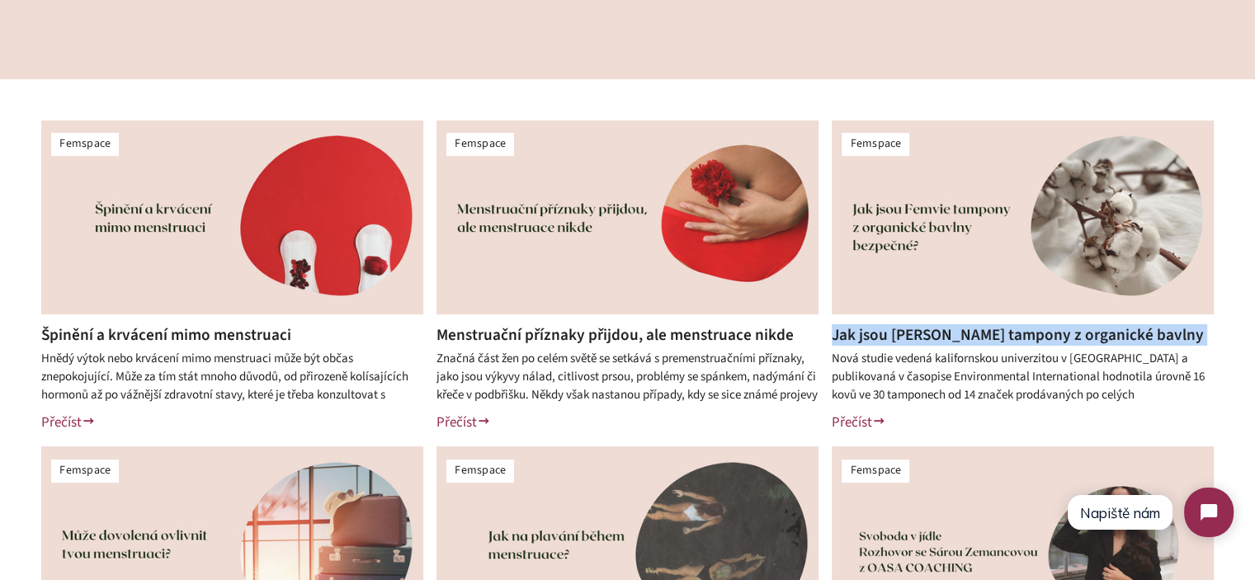
drag, startPoint x: 1226, startPoint y: 335, endPoint x: 834, endPoint y: 339, distance: 392.0
click at [834, 339] on div "Femspace Špinění a krvácení mimo menstruaci Hnědý výtok nebo krvácení mimo mens…" at bounding box center [627, 440] width 1255 height 722
copy link "Jak jsou Femvie tampony z organické bavlny bezpečné?"
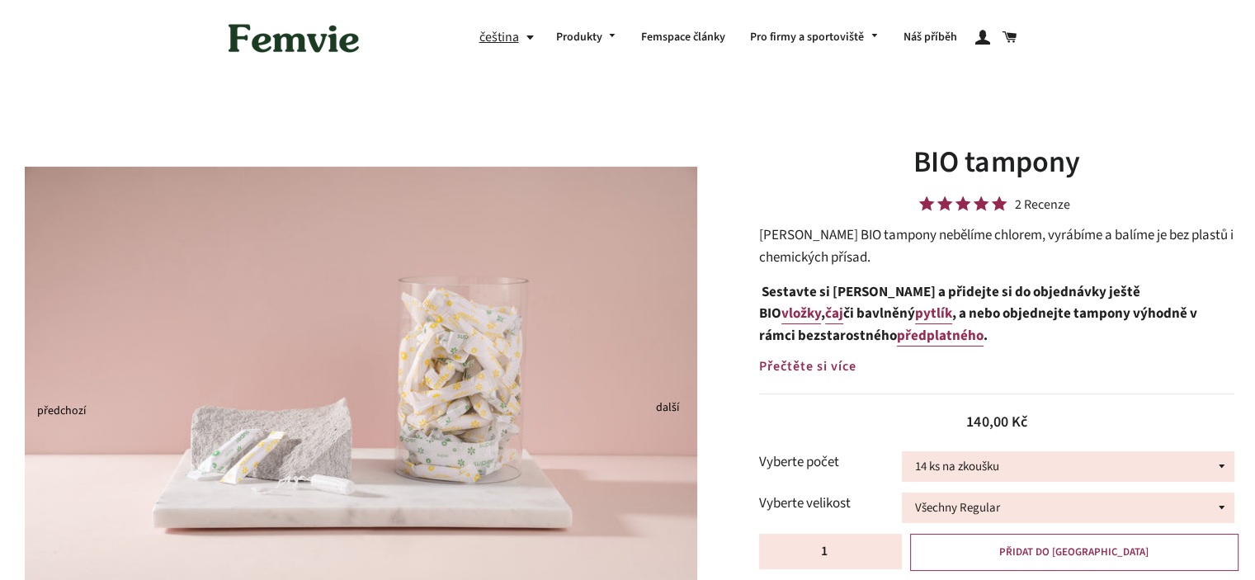
click at [533, 35] on button "čeština" at bounding box center [511, 37] width 64 height 22
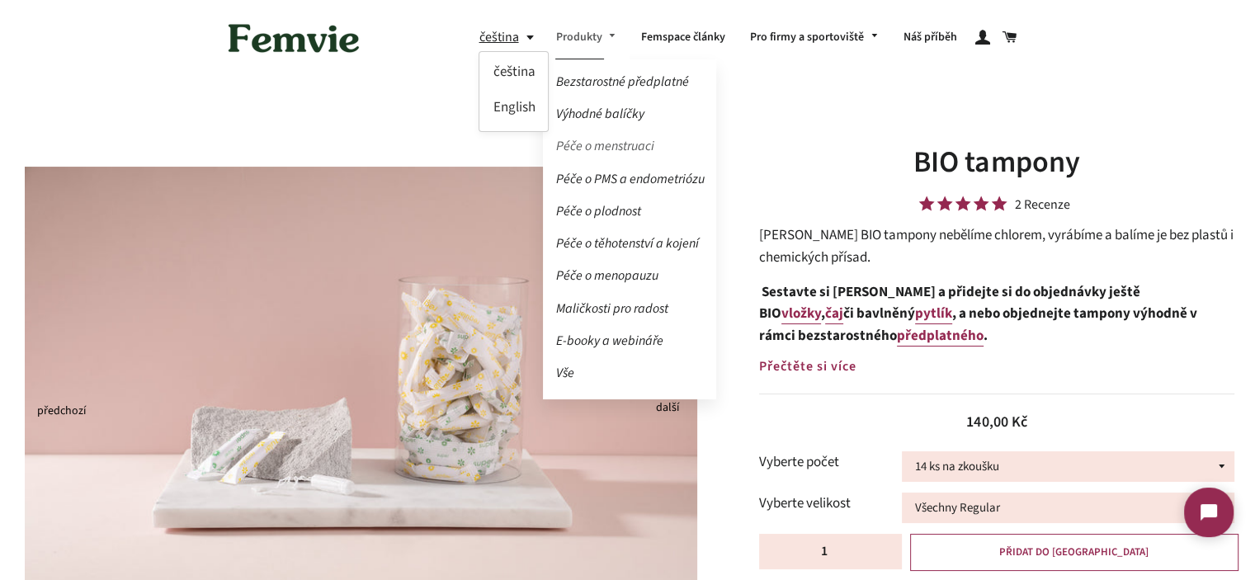
click at [624, 144] on link "Péče o menstruaci" at bounding box center [629, 146] width 173 height 29
